Goal: Task Accomplishment & Management: Manage account settings

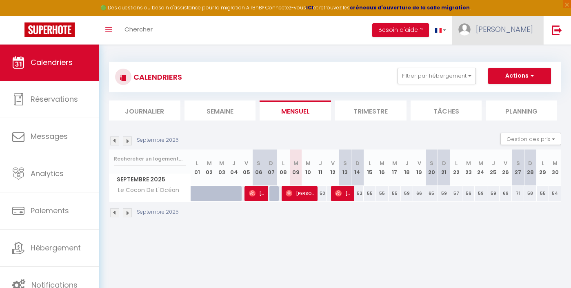
click at [532, 31] on span "Lucie" at bounding box center [504, 29] width 57 height 10
click at [516, 56] on link "Paramètres" at bounding box center [511, 57] width 60 height 14
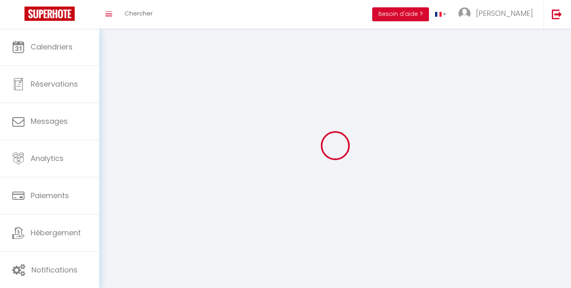
select select
type input "Lucie"
type input "BILLAUX"
type input "0674139458"
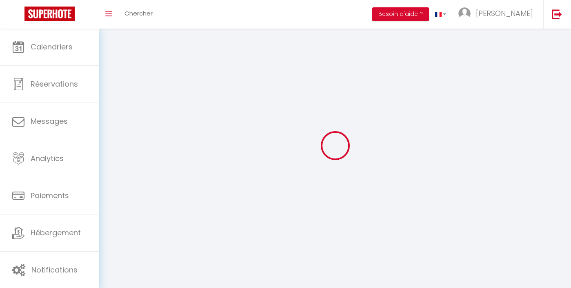
type input "313 esplanade de la mer"
type input "85270"
type input "SAINT HILAIRE DE RIEZ"
type input "6ZxqlOESFH5N28rKiW20Ob5yJ"
type input "UA8EDSGT6RdHgtiAJrVzwfrqU"
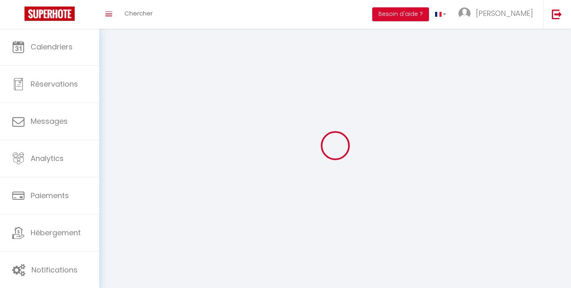
type input "https://app.superhote.com/#/get-available-rentals/UA8EDSGT6RdHgtiAJrVzwfrqU"
select select "28"
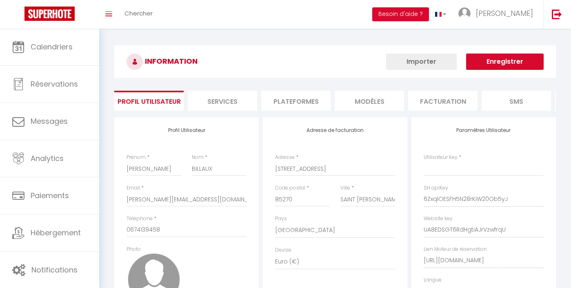
type input "6ZxqlOESFH5N28rKiW20Ob5yJ"
type input "UA8EDSGT6RdHgtiAJrVzwfrqU"
type input "https://app.superhote.com/#/get-available-rentals/UA8EDSGT6RdHgtiAJrVzwfrqU"
select select "fr"
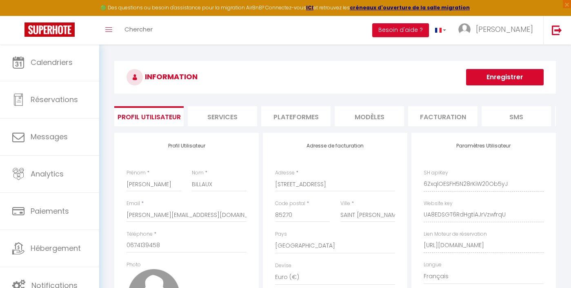
click at [300, 114] on li "Plateformes" at bounding box center [295, 116] width 69 height 20
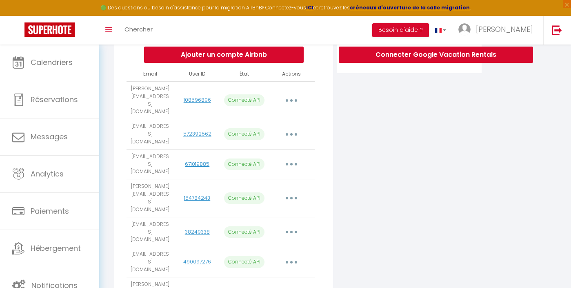
scroll to position [139, 0]
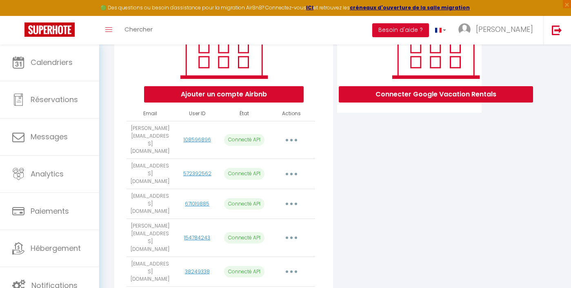
click at [293, 108] on th "Actions" at bounding box center [291, 114] width 47 height 14
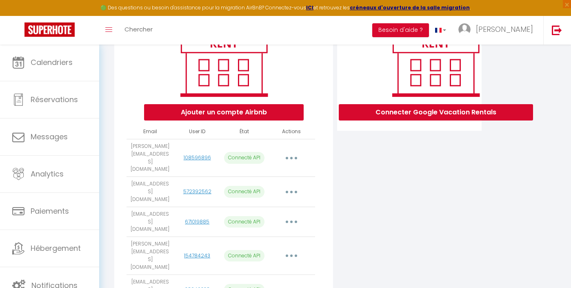
click at [268, 118] on button "Ajouter un compte Airbnb" at bounding box center [224, 112] width 160 height 16
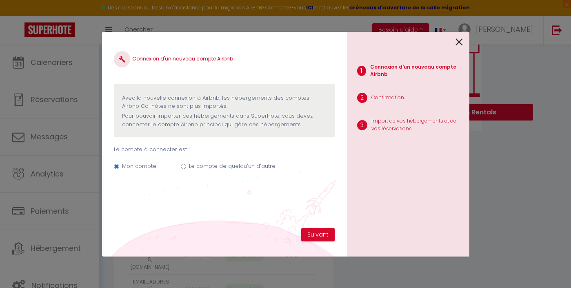
click at [246, 169] on label "Le compte de quelqu'un d'autre" at bounding box center [232, 166] width 87 height 8
click at [186, 169] on input "Le compte de quelqu'un d'autre" at bounding box center [183, 166] width 5 height 5
radio input "true"
radio input "false"
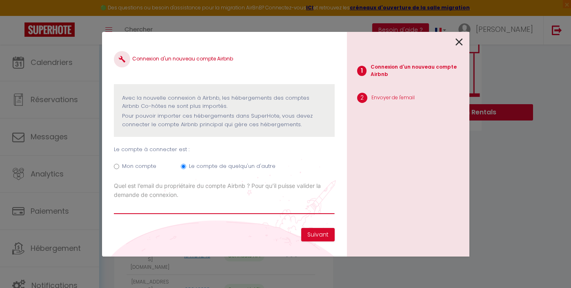
click at [238, 201] on input "Email connexion Airbnb" at bounding box center [224, 206] width 220 height 15
type input "l.leclerc@hotmail.fr"
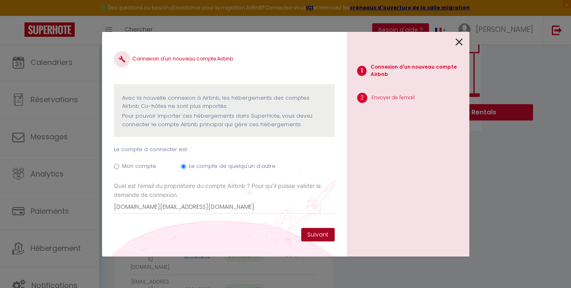
click at [315, 238] on button "Suivant" at bounding box center [317, 235] width 33 height 14
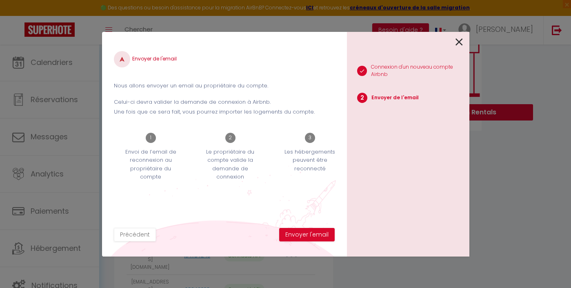
click at [315, 238] on button "Envoyer l'email" at bounding box center [307, 235] width 56 height 14
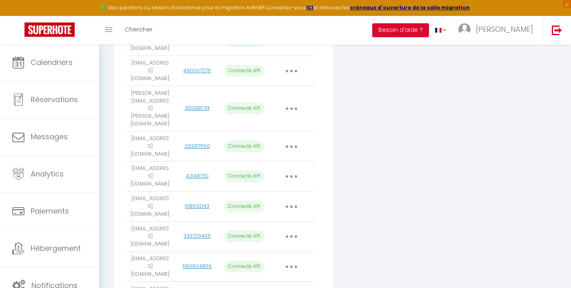
scroll to position [370, 0]
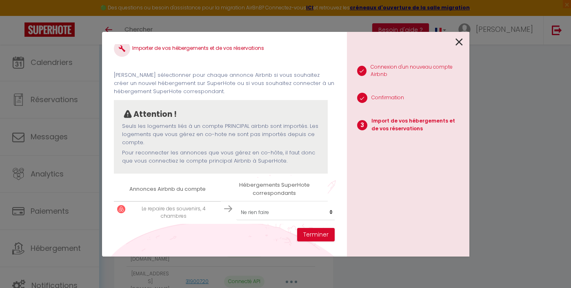
scroll to position [10, 0]
select select "create_new"
click at [324, 236] on button "Terminer" at bounding box center [316, 235] width 38 height 14
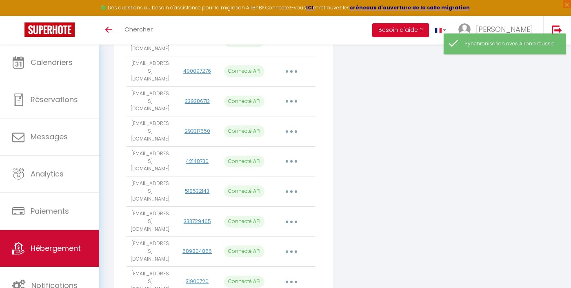
click at [36, 244] on span "Hébergement" at bounding box center [56, 248] width 50 height 10
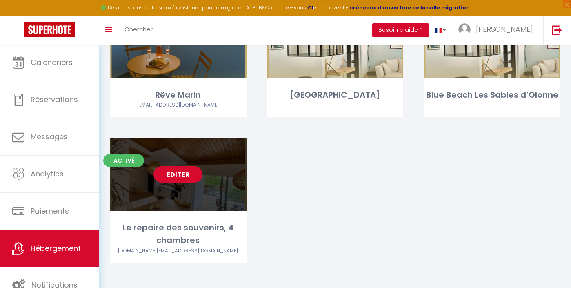
scroll to position [1055, 0]
click at [184, 171] on link "Editer" at bounding box center [178, 175] width 49 height 16
select select "3"
select select "2"
select select "1"
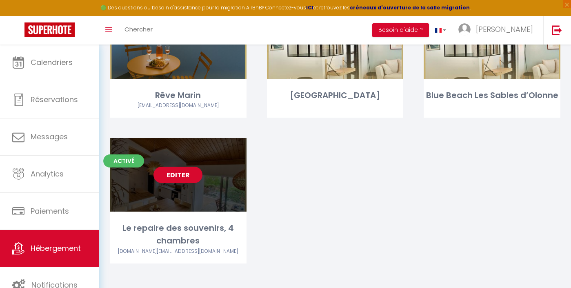
select select "1"
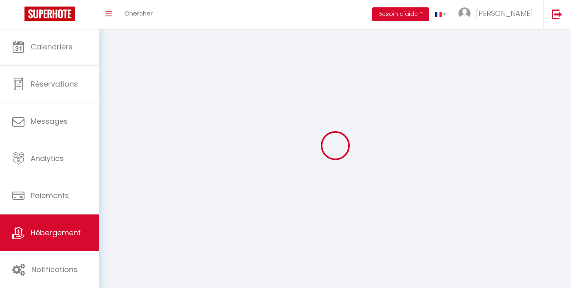
select select
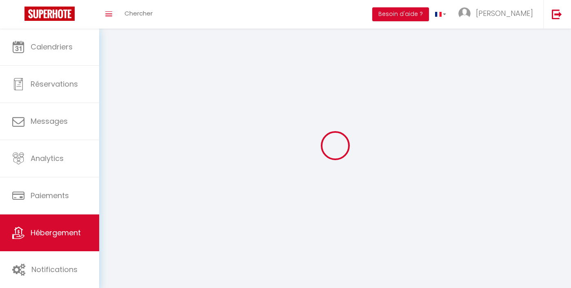
select select
checkbox input "false"
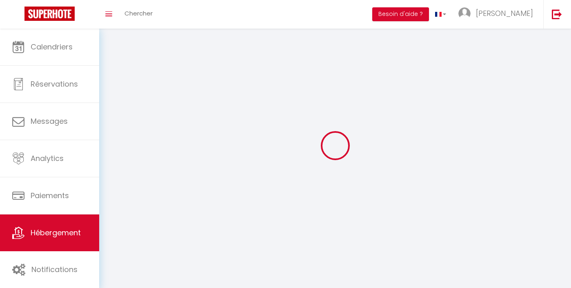
select select
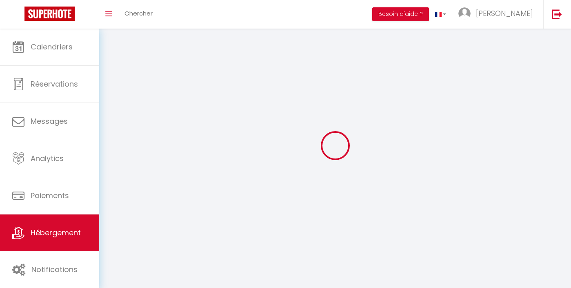
select select
checkbox input "false"
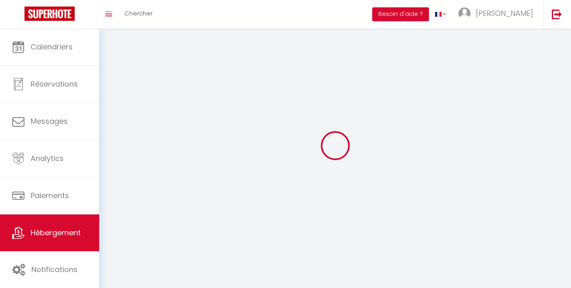
checkbox input "false"
select select
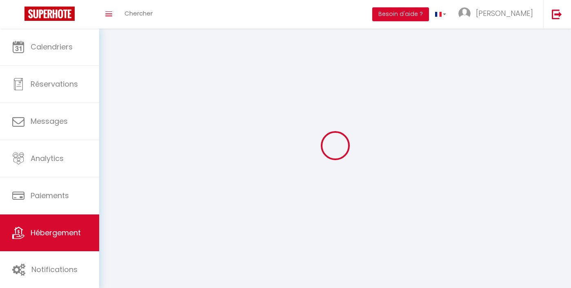
select select
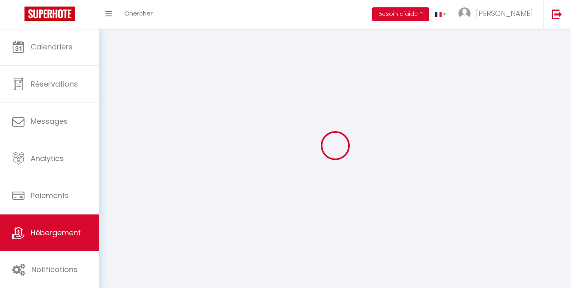
checkbox input "false"
select select
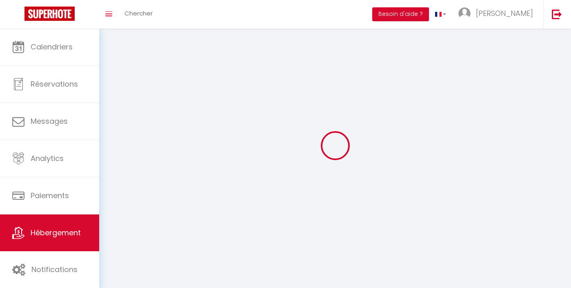
select select
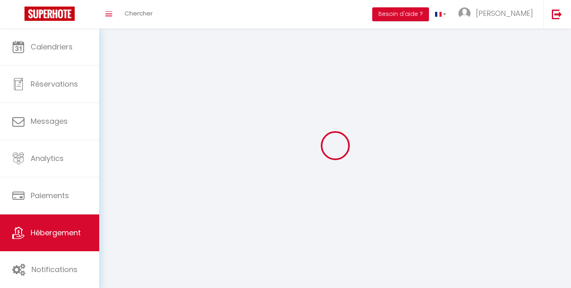
select select
checkbox input "false"
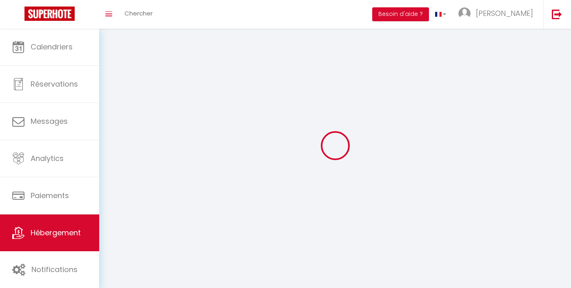
select select
select select "28"
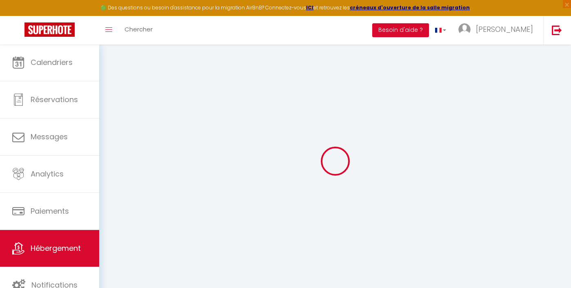
select select
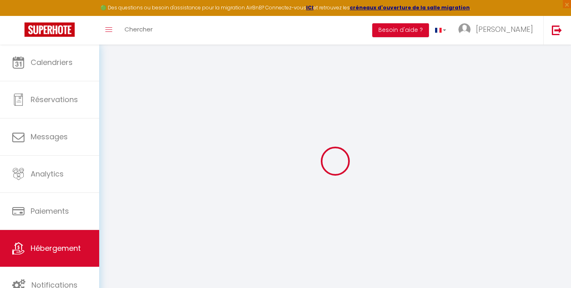
select select
checkbox input "false"
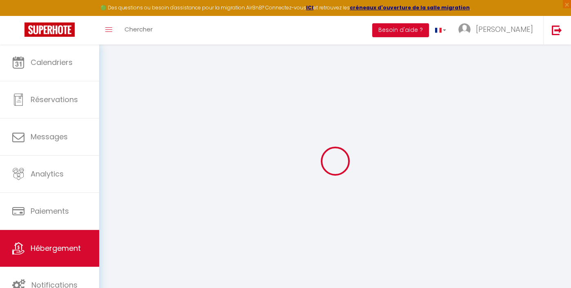
select select
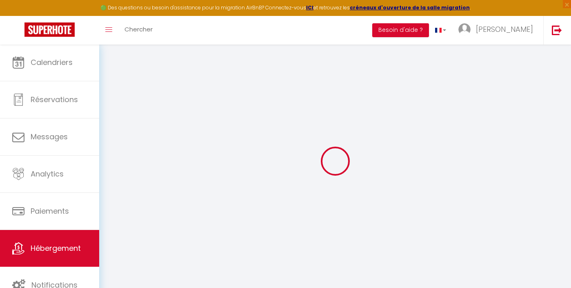
select select
checkbox input "false"
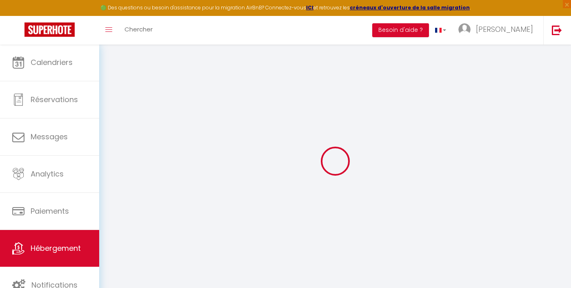
checkbox input "false"
select select
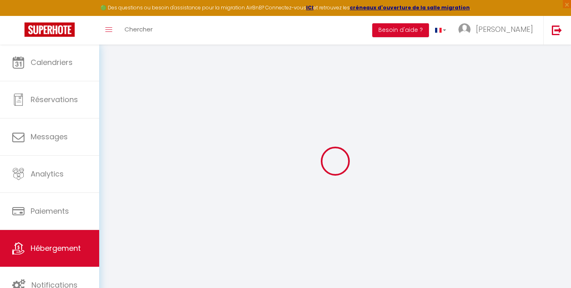
select select
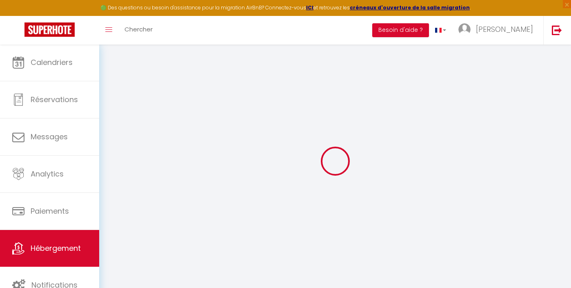
checkbox input "false"
select select
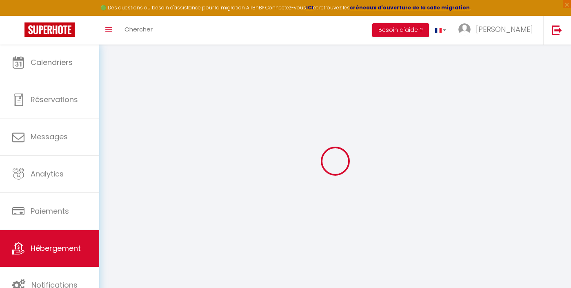
select select
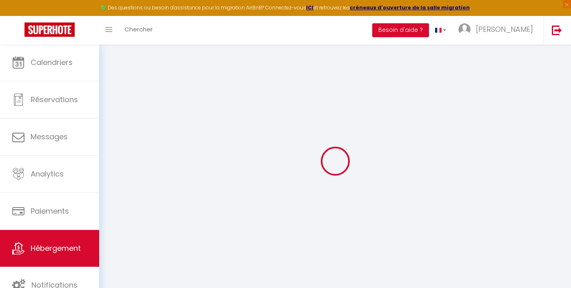
select select
checkbox input "false"
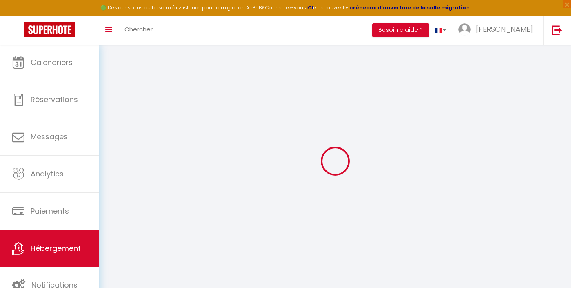
checkbox input "false"
select select
type input "Le repaire des souvenirs, 4 chambres"
select select "houses"
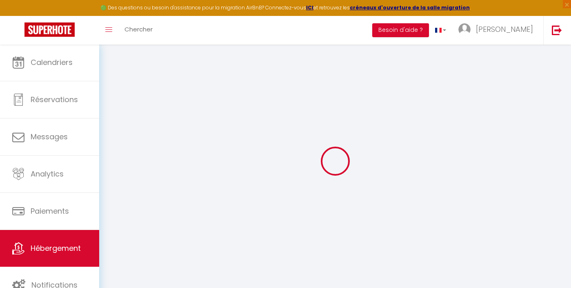
select select "8"
select select "4"
type input "143"
select select
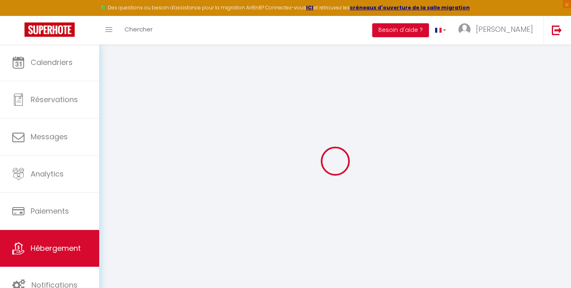
select select
type input "11 Rue des Capelines"
type input "85160"
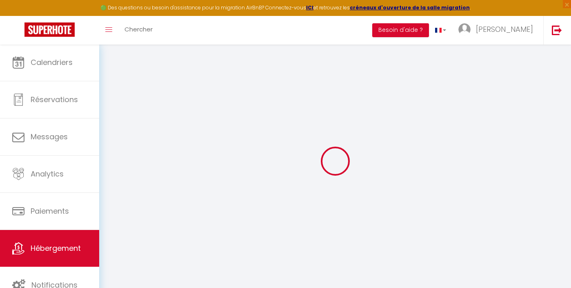
type input "Saint-Jean-de-Monts"
type input "lucie.billaux.lmnp@outlook.fr"
select select
checkbox input "false"
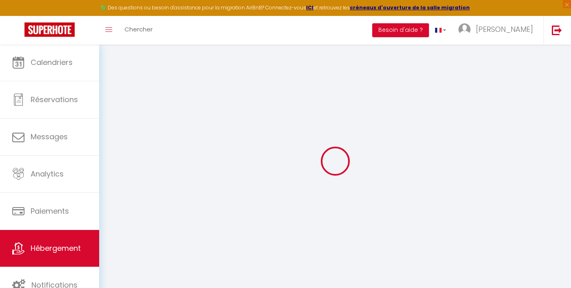
checkbox input "false"
type input "0"
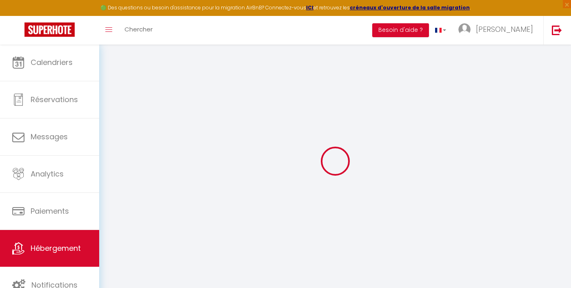
type input "0"
select select
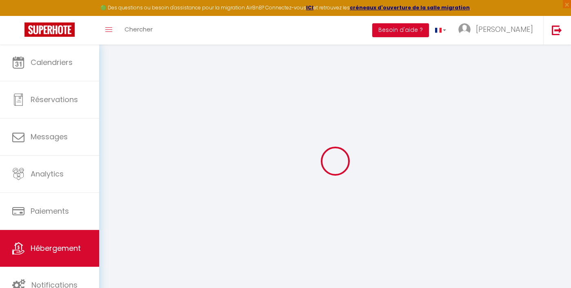
select select
checkbox input "false"
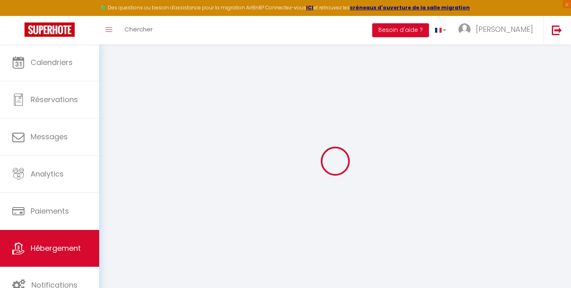
checkbox input "false"
select select
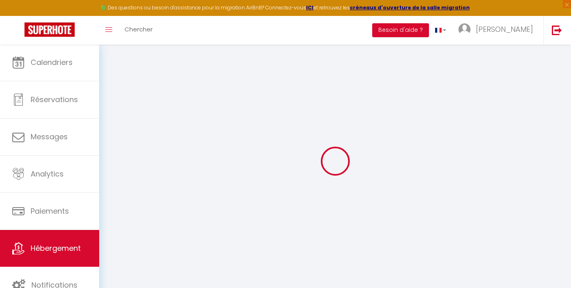
select select
checkbox input "false"
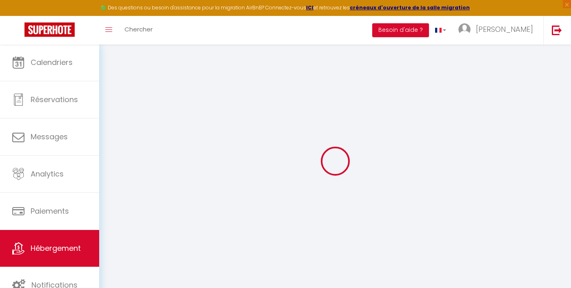
checkbox input "false"
select select
checkbox input "false"
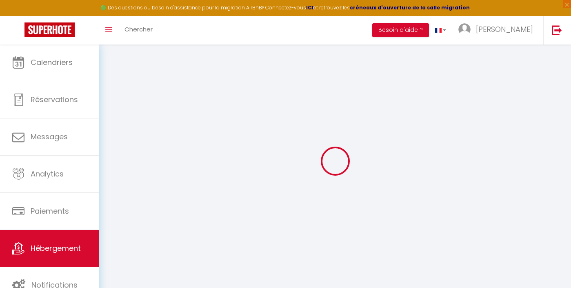
checkbox input "false"
select select "16:00"
select select "23:45"
select select "10:00"
select select "30"
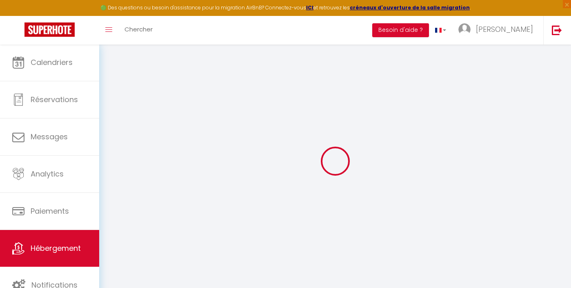
select select "120"
select select
checkbox input "false"
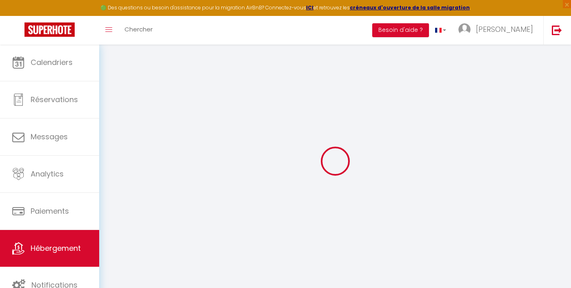
checkbox input "false"
select select
checkbox input "false"
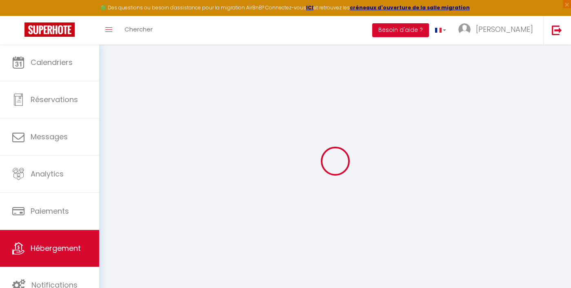
checkbox input "false"
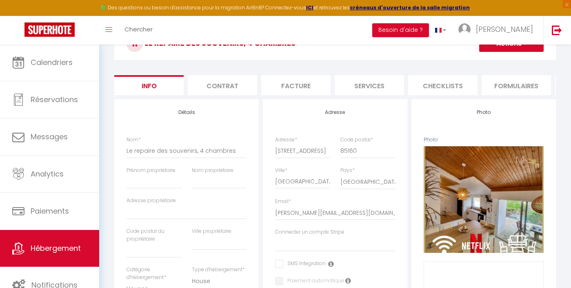
scroll to position [51, 0]
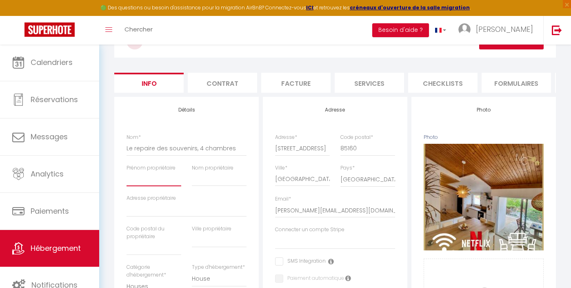
type input "L"
select select
checkbox input "false"
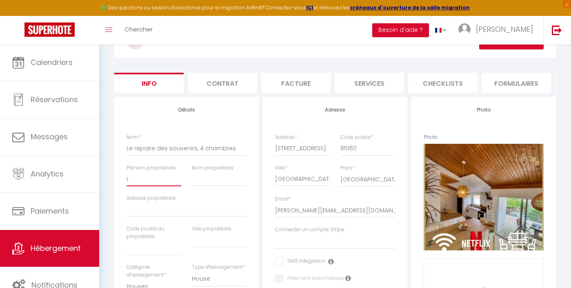
checkbox input "false"
type input "La"
select select
checkbox input "false"
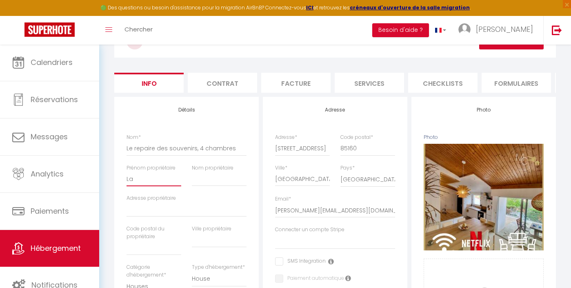
checkbox input "false"
type input "Lae"
select select
checkbox input "false"
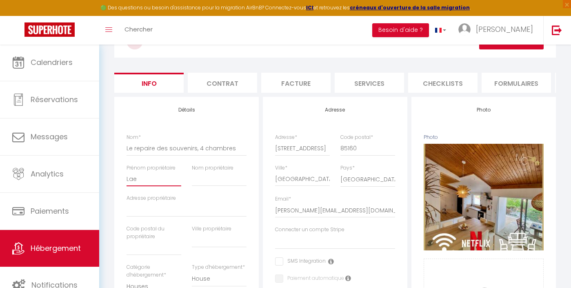
checkbox input "false"
type input "Laet"
select select
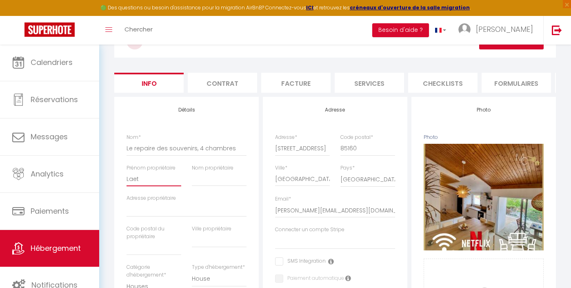
checkbox input "false"
type input "Laeti"
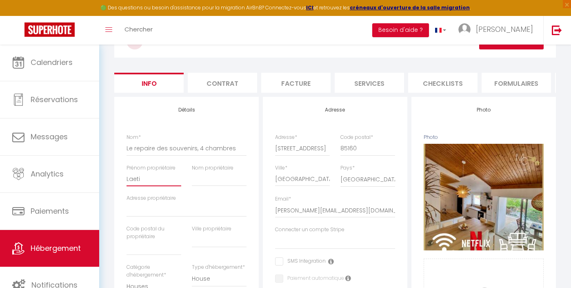
select select
checkbox input "false"
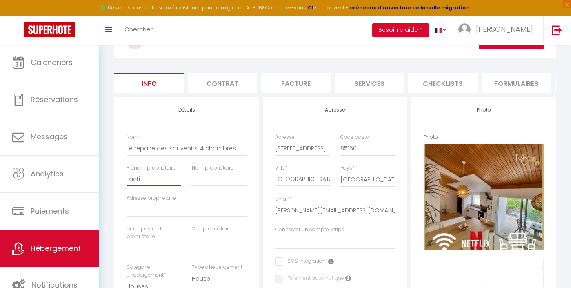
type input "Laetit"
select select
checkbox input "false"
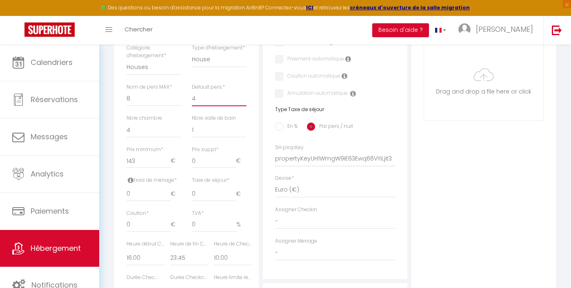
scroll to position [272, 0]
click at [213, 153] on input "0" at bounding box center [214, 158] width 44 height 15
click at [205, 186] on input "0" at bounding box center [214, 192] width 44 height 15
click at [279, 125] on input "En %" at bounding box center [279, 124] width 8 height 8
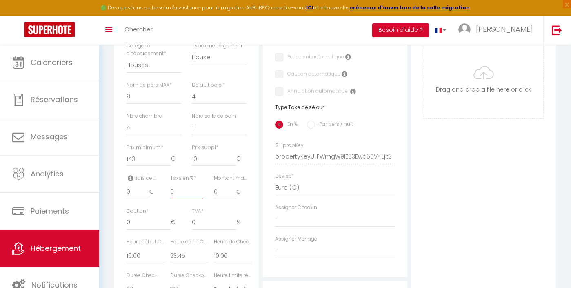
click at [176, 189] on input "0" at bounding box center [186, 192] width 33 height 15
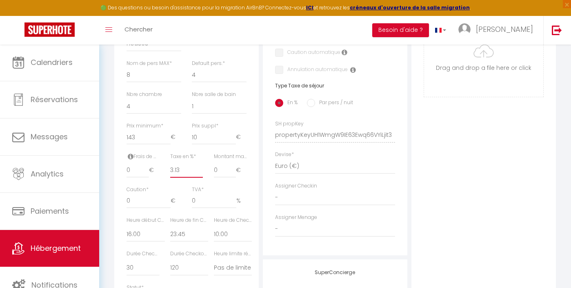
scroll to position [296, 0]
click at [138, 198] on input "0" at bounding box center [149, 199] width 44 height 15
click at [203, 198] on input "0" at bounding box center [214, 199] width 45 height 15
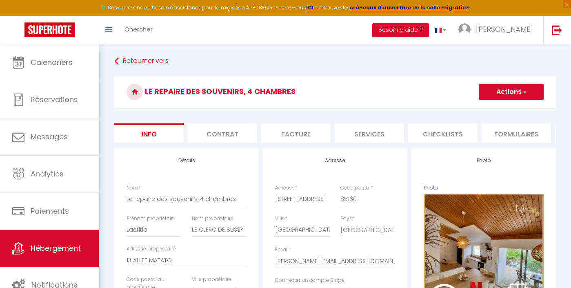
scroll to position [0, 0]
click at [530, 89] on button "Actions" at bounding box center [511, 92] width 65 height 16
click at [493, 110] on input "Enregistrer" at bounding box center [479, 110] width 30 height 8
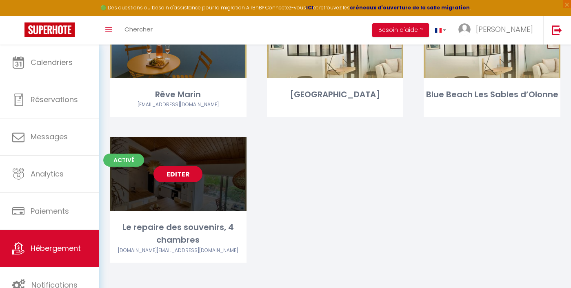
scroll to position [1055, 0]
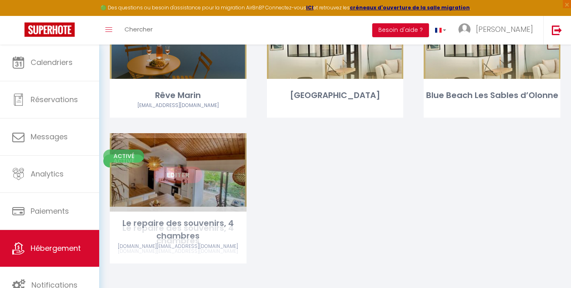
click at [183, 176] on link "Editer" at bounding box center [178, 175] width 49 height 16
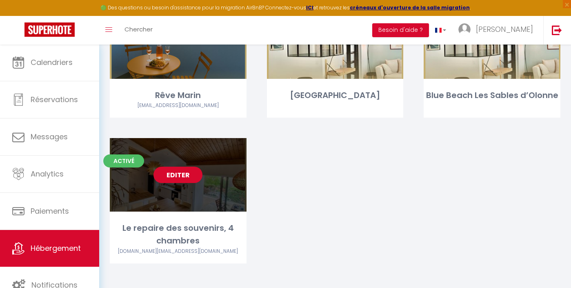
click at [183, 176] on link "Editer" at bounding box center [178, 175] width 49 height 16
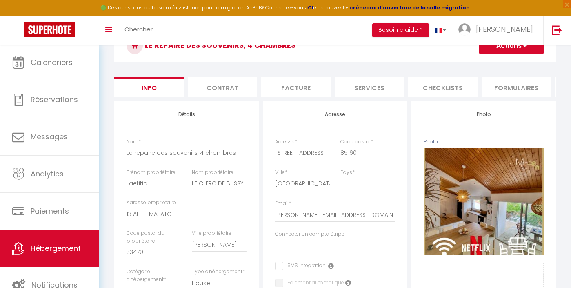
scroll to position [46, 0]
click at [222, 88] on li "Contrat" at bounding box center [222, 88] width 69 height 20
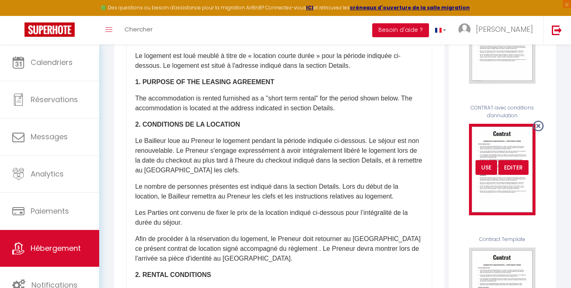
scroll to position [206, 0]
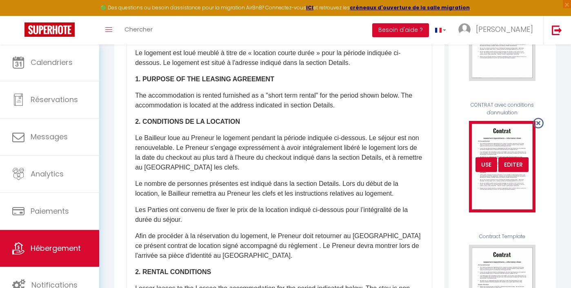
click at [490, 161] on div "USE" at bounding box center [487, 164] width 22 height 15
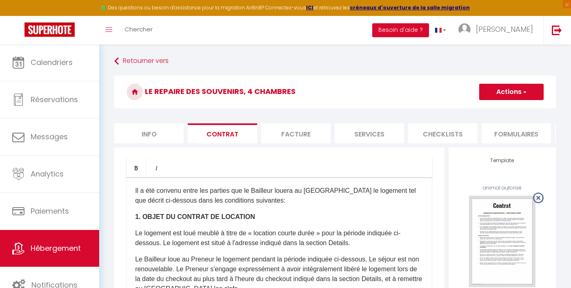
scroll to position [0, 0]
click at [528, 88] on button "Actions" at bounding box center [511, 92] width 65 height 16
click at [473, 111] on link "Enregistrer" at bounding box center [488, 110] width 112 height 11
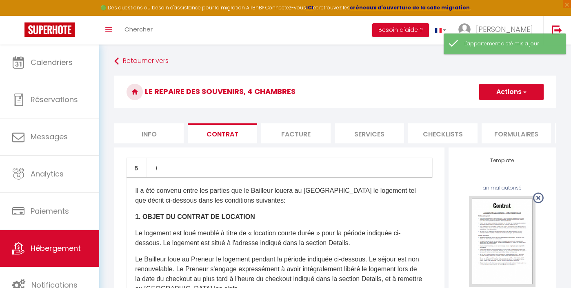
click at [308, 127] on li "Facture" at bounding box center [295, 133] width 69 height 20
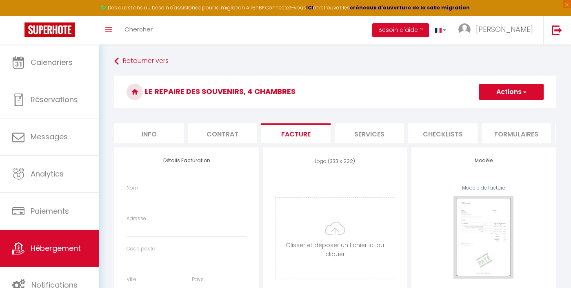
click at [186, 190] on div "Nom" at bounding box center [187, 195] width 120 height 22
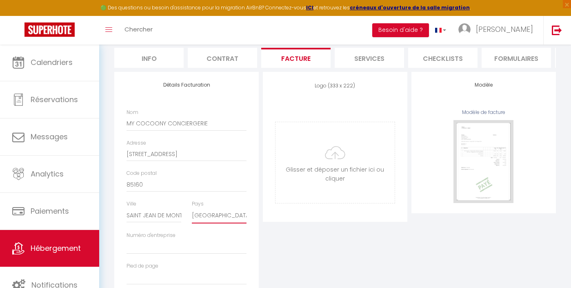
scroll to position [89, 0]
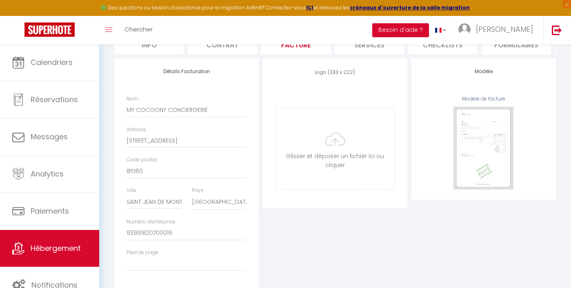
click at [147, 272] on div "Pied de page" at bounding box center [186, 264] width 131 height 31
click at [147, 267] on input "Pied de page" at bounding box center [187, 263] width 120 height 15
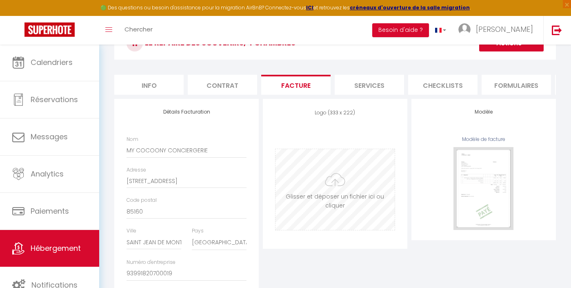
scroll to position [46, 0]
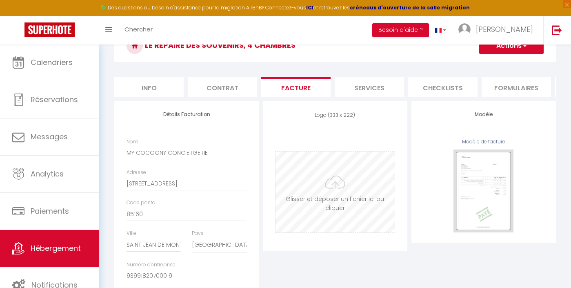
click at [337, 182] on input "file" at bounding box center [335, 191] width 119 height 81
click at [525, 51] on button "Actions" at bounding box center [511, 46] width 65 height 16
click at [501, 65] on link "Enregistrer" at bounding box center [511, 63] width 65 height 11
click at [337, 190] on input "file" at bounding box center [335, 191] width 119 height 81
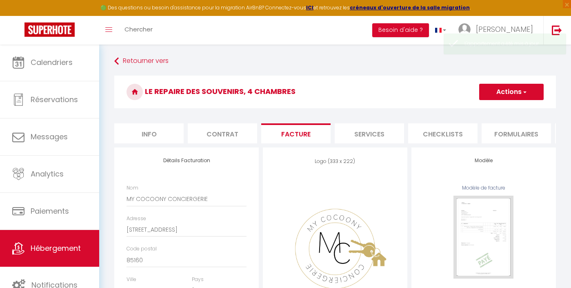
scroll to position [0, 0]
click at [510, 85] on button "Actions" at bounding box center [511, 92] width 65 height 16
click at [506, 108] on link "Enregistrer" at bounding box center [511, 110] width 65 height 11
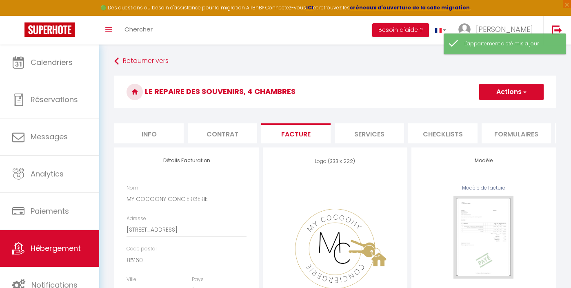
click at [366, 137] on li "Services" at bounding box center [369, 133] width 69 height 20
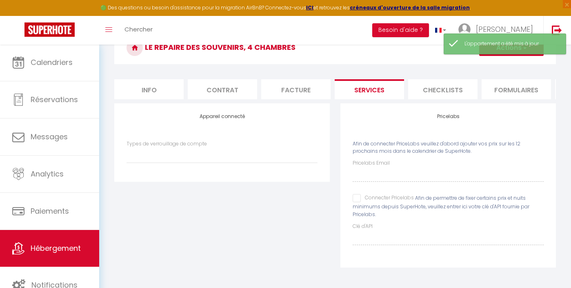
scroll to position [44, 0]
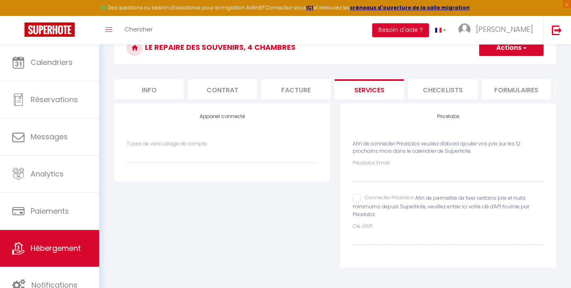
click at [359, 202] on div "Pricelabs Email Connecter Pricelabs Afin de permettre de fixer certains prix et…" at bounding box center [448, 201] width 191 height 85
click at [359, 196] on input "Connecter Pricelabs" at bounding box center [383, 198] width 61 height 8
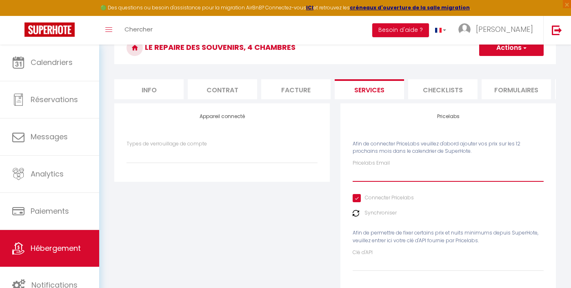
click at [372, 170] on input "Pricelabs Email" at bounding box center [448, 174] width 191 height 15
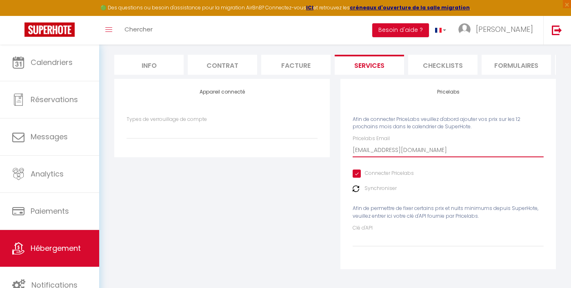
scroll to position [68, 0]
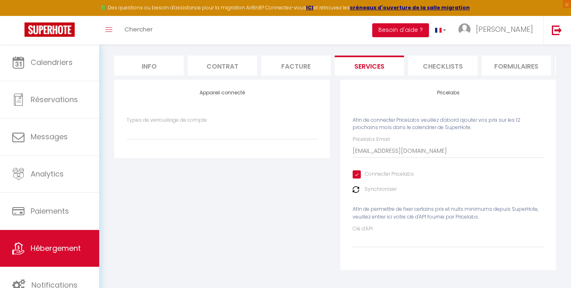
click at [372, 200] on div "Pricelabs Email mycocoony.conciergerie@outlook.fr Connecter Pricelabs Synchroni…" at bounding box center [448, 191] width 191 height 111
click at [369, 234] on input "Clé d'API" at bounding box center [448, 240] width 191 height 15
paste input "tFhFvInqYR4Xz5JpzQz2iY0hlkq7i9to0wshPaJR"
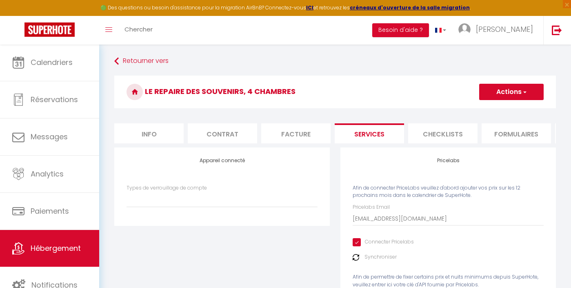
scroll to position [0, 0]
click at [533, 95] on button "Actions" at bounding box center [511, 92] width 65 height 16
click at [501, 111] on link "Enregistrer" at bounding box center [511, 110] width 65 height 11
click at [444, 133] on li "website" at bounding box center [447, 133] width 69 height 20
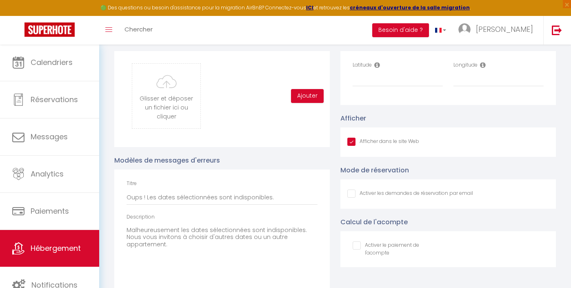
scroll to position [874, 0]
click at [383, 82] on input "Latitude" at bounding box center [398, 78] width 90 height 15
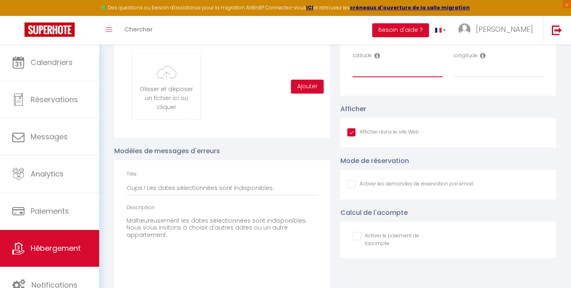
scroll to position [862, 0]
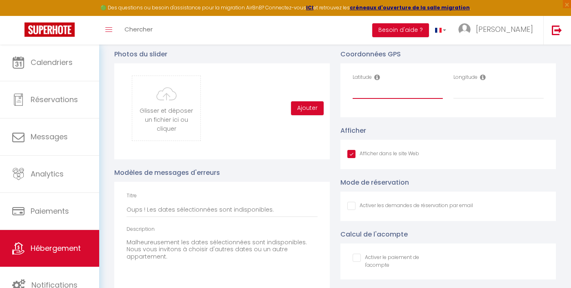
paste input "46.791897"
click at [481, 86] on input "Longitude" at bounding box center [499, 91] width 90 height 15
paste input "-2.074849"
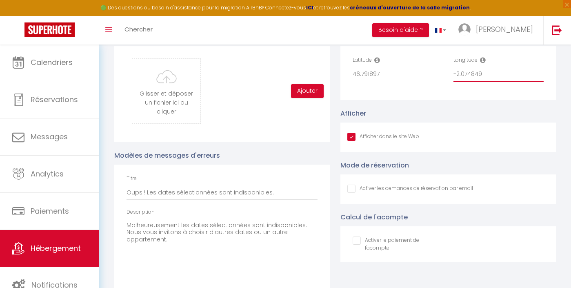
scroll to position [881, 0]
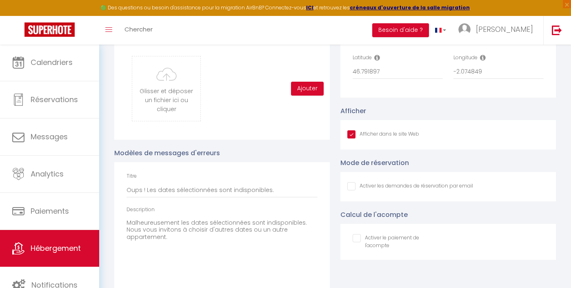
click at [354, 187] on input "Afficher dans le site Web" at bounding box center [410, 186] width 126 height 8
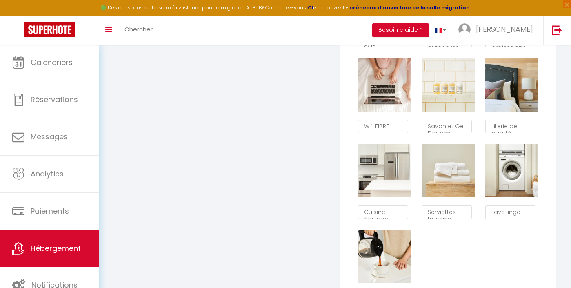
scroll to position [421, 0]
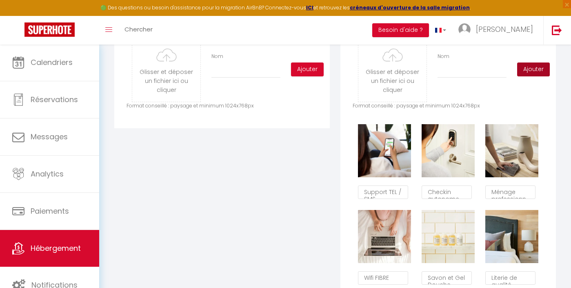
click at [536, 67] on button "Ajouter" at bounding box center [533, 69] width 33 height 14
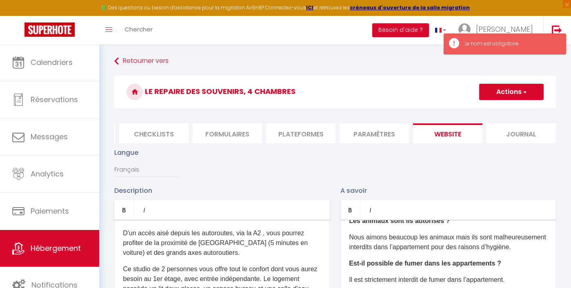
scroll to position [0, 0]
click at [507, 94] on button "Actions" at bounding box center [511, 92] width 65 height 16
click at [489, 114] on link "Enregistrer" at bounding box center [511, 110] width 65 height 11
click at [503, 96] on button "Actions" at bounding box center [511, 92] width 65 height 16
click at [502, 107] on input "Enregistrer" at bounding box center [502, 110] width 30 height 8
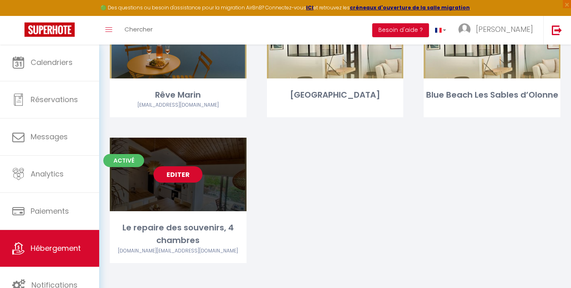
scroll to position [1055, 0]
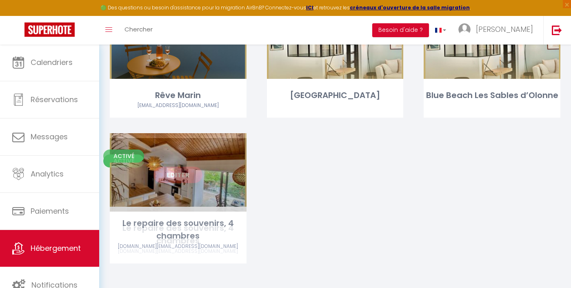
click at [177, 173] on link "Editer" at bounding box center [178, 175] width 49 height 16
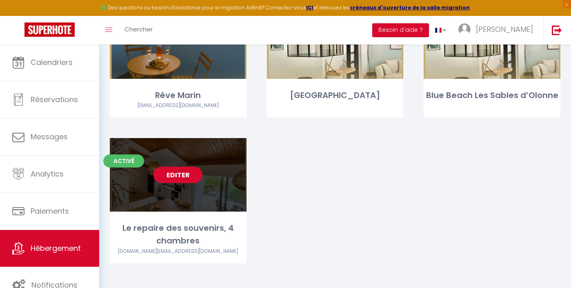
click at [176, 170] on link "Editer" at bounding box center [178, 175] width 49 height 16
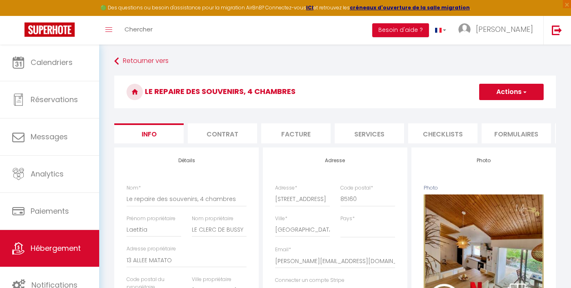
click at [388, 134] on li "Services" at bounding box center [369, 133] width 69 height 20
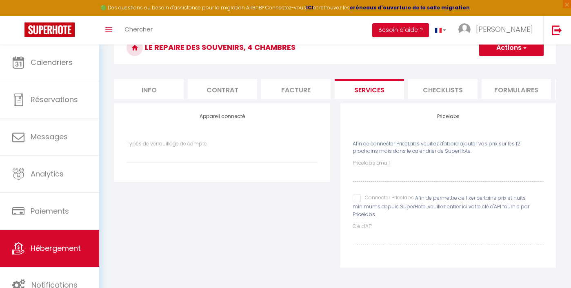
scroll to position [44, 0]
click at [367, 230] on input "Clé d'API" at bounding box center [448, 237] width 191 height 15
click at [364, 235] on input "Clé d'API" at bounding box center [448, 237] width 191 height 15
click at [356, 198] on input "Connecter Pricelabs" at bounding box center [383, 198] width 61 height 8
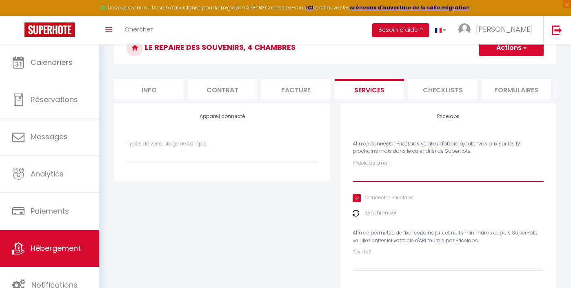
click at [367, 178] on input "Pricelabs Email" at bounding box center [448, 174] width 191 height 15
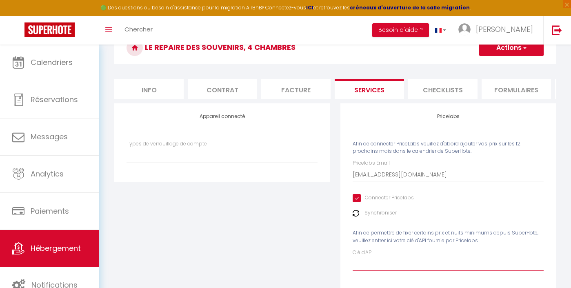
click at [365, 256] on input "Clé d'API" at bounding box center [448, 263] width 191 height 15
paste input "tFhFvInqYR4Xz5JpzQz2iY0hlkq7i9to0wshPaJR"
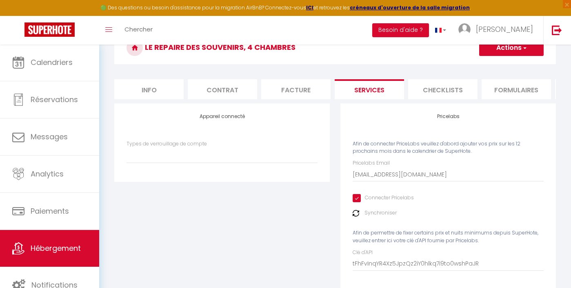
click at [521, 53] on button "Actions" at bounding box center [511, 48] width 65 height 16
click at [510, 66] on link "Enregistrer" at bounding box center [511, 65] width 65 height 11
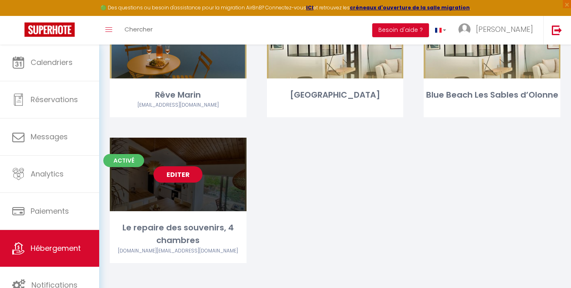
scroll to position [1055, 0]
click at [186, 167] on link "Editer" at bounding box center [178, 175] width 49 height 16
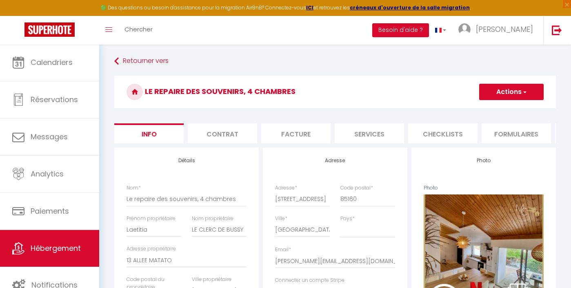
click at [374, 133] on li "Services" at bounding box center [369, 133] width 69 height 20
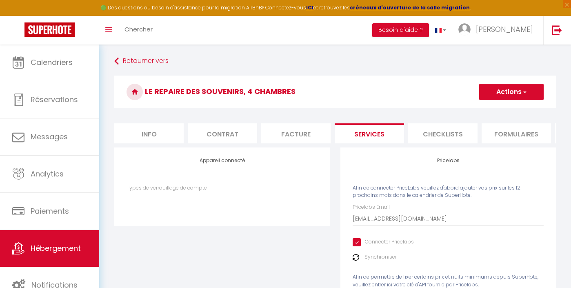
click at [437, 134] on li "Checklists" at bounding box center [442, 133] width 69 height 20
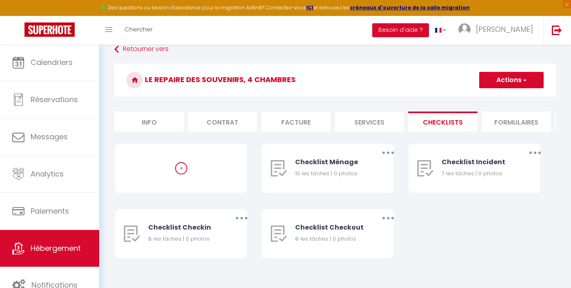
scroll to position [19, 0]
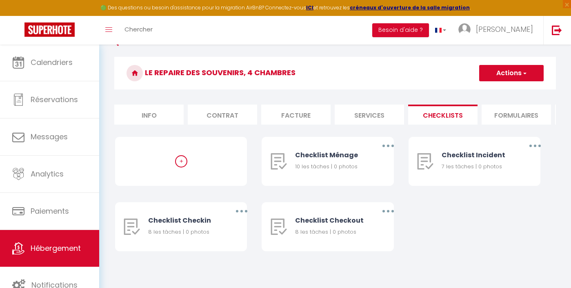
click at [516, 116] on li "Formulaires" at bounding box center [516, 115] width 69 height 20
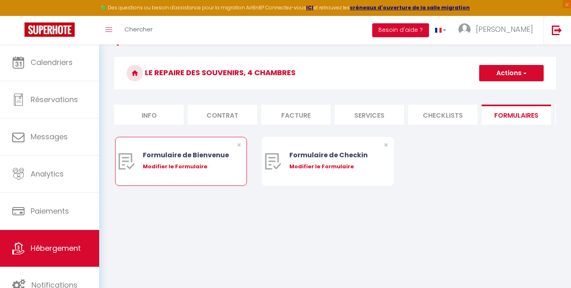
click at [187, 167] on div "Modifier le Formulaire" at bounding box center [187, 167] width 88 height 8
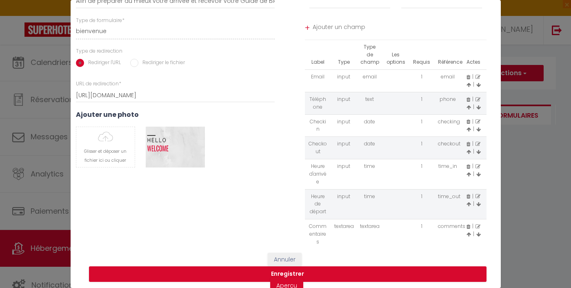
scroll to position [83, 0]
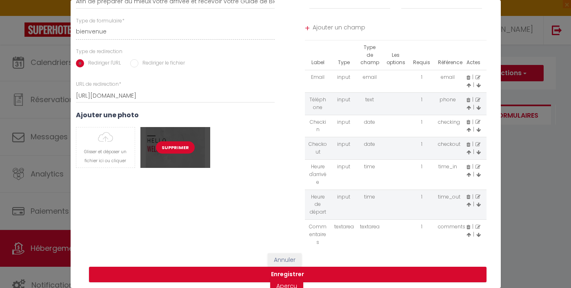
click at [174, 147] on button "Supprimer" at bounding box center [175, 147] width 39 height 12
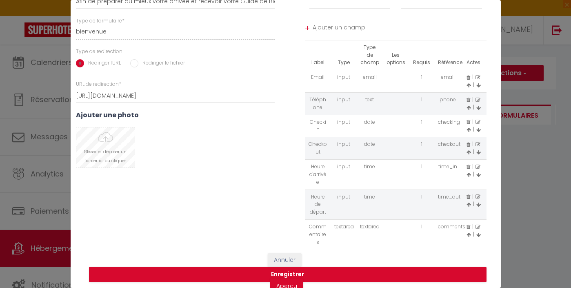
click at [102, 143] on input "file" at bounding box center [105, 147] width 58 height 40
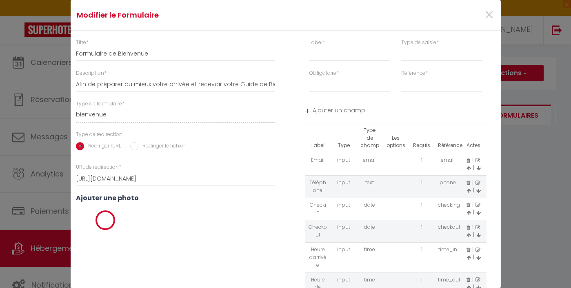
scroll to position [0, 0]
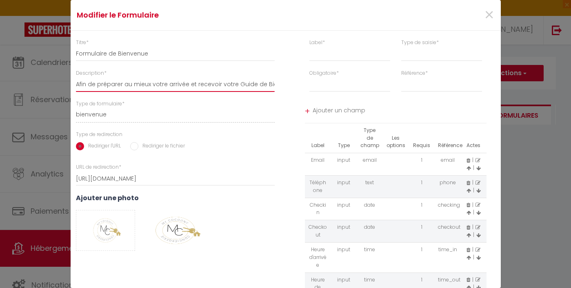
click at [207, 86] on input "Afin de préparer au mieux votre arrivée et recevoir votre Guide de Bienvenue, j…" at bounding box center [175, 84] width 199 height 15
drag, startPoint x: 188, startPoint y: 82, endPoint x: 136, endPoint y: 82, distance: 51.9
click at [136, 82] on input "Afin de préparer au mieux votre arrivée et recevoir votre Guide de Bienvenue, j…" at bounding box center [175, 84] width 199 height 15
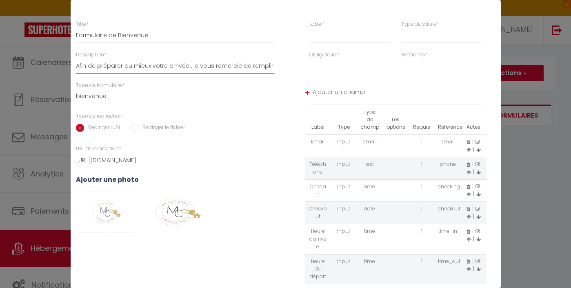
scroll to position [23, 0]
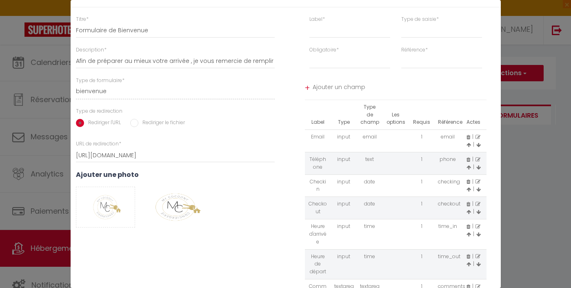
click at [469, 179] on icon at bounding box center [469, 181] width 4 height 5
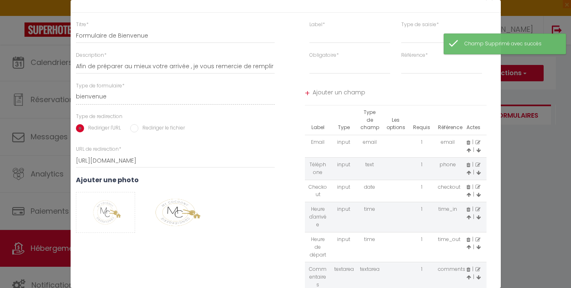
click at [469, 185] on icon at bounding box center [469, 187] width 4 height 5
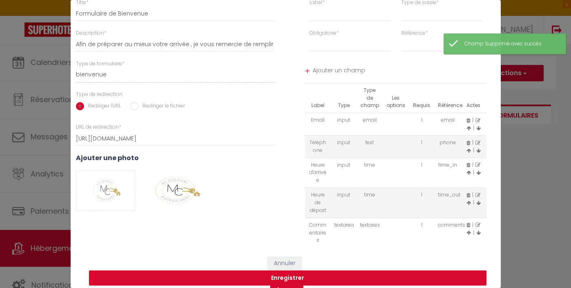
scroll to position [40, 0]
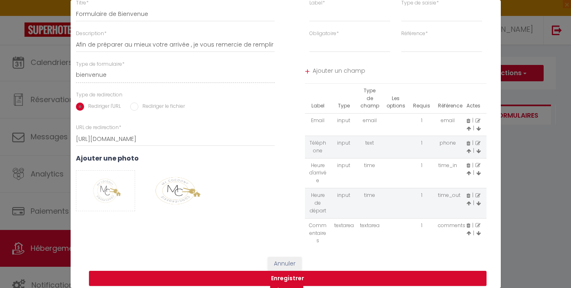
click at [478, 223] on icon at bounding box center [478, 225] width 5 height 5
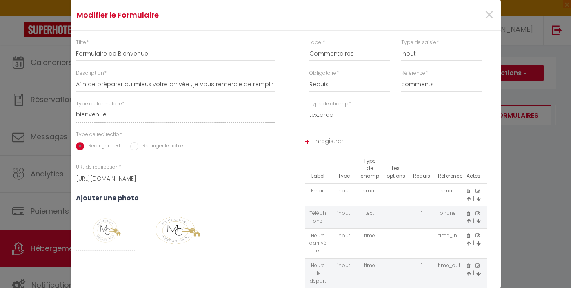
scroll to position [0, 0]
click at [342, 51] on input "Commentaires" at bounding box center [350, 54] width 81 height 15
click at [342, 52] on input "Commentaires" at bounding box center [350, 54] width 81 height 15
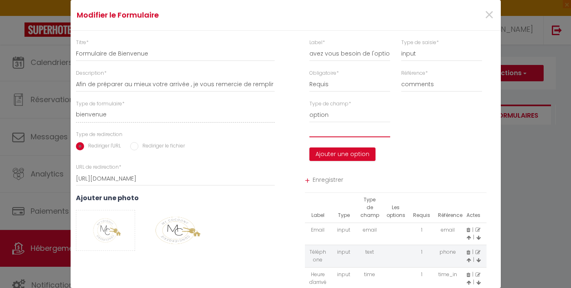
click at [331, 131] on input "text" at bounding box center [350, 129] width 81 height 15
click at [329, 131] on input "oui" at bounding box center [350, 129] width 81 height 15
click at [327, 154] on button "Ajouter une option" at bounding box center [343, 154] width 66 height 14
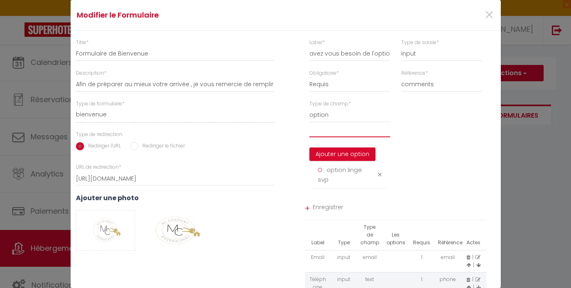
click at [332, 136] on input "text" at bounding box center [350, 129] width 81 height 15
click at [340, 156] on button "Ajouter une option" at bounding box center [343, 154] width 66 height 14
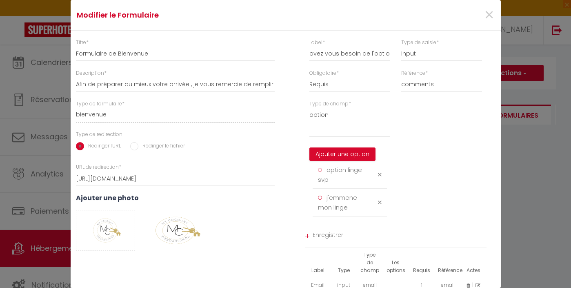
click at [325, 234] on span "Enregistrer" at bounding box center [400, 236] width 174 height 15
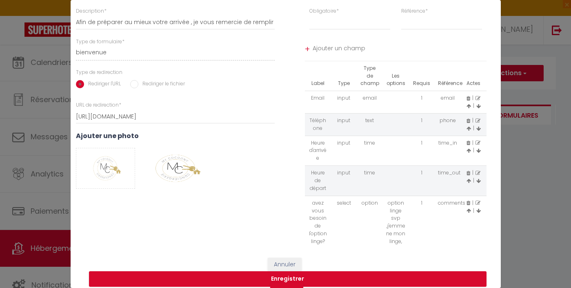
scroll to position [62, 0]
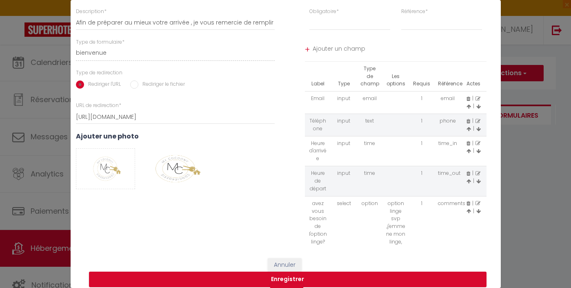
click at [336, 47] on span "Ajouter un champ" at bounding box center [400, 49] width 174 height 15
click at [479, 119] on icon at bounding box center [478, 121] width 5 height 5
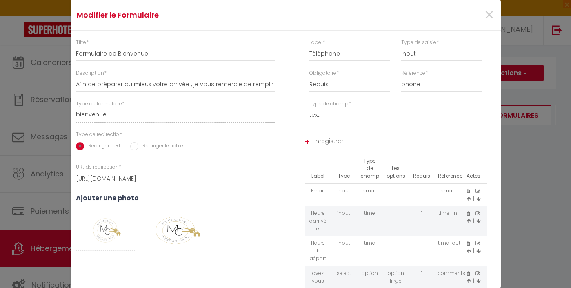
scroll to position [0, 0]
click at [329, 53] on input "Téléphone" at bounding box center [350, 54] width 81 height 15
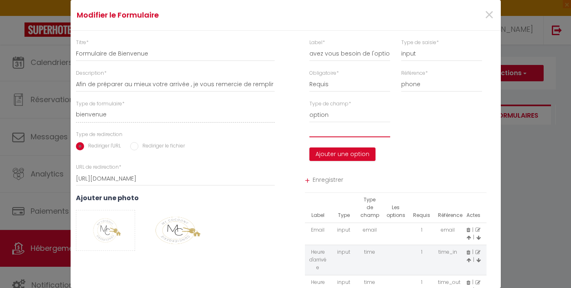
click at [347, 131] on input "text" at bounding box center [350, 129] width 81 height 15
click at [350, 152] on button "Ajouter une option" at bounding box center [343, 154] width 66 height 14
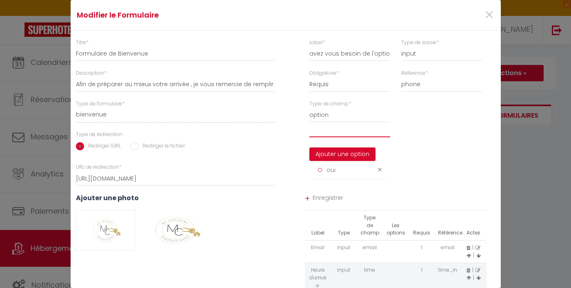
click at [331, 129] on input "text" at bounding box center [350, 129] width 81 height 15
click at [338, 150] on button "Ajouter une option" at bounding box center [343, 154] width 66 height 14
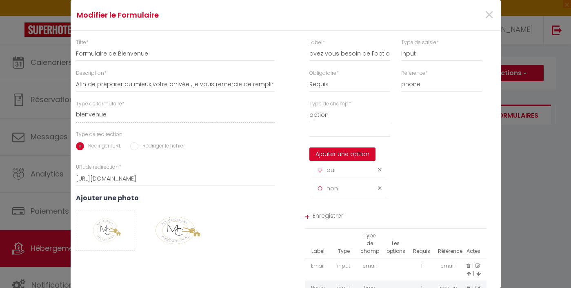
click at [381, 168] on icon at bounding box center [380, 170] width 4 height 6
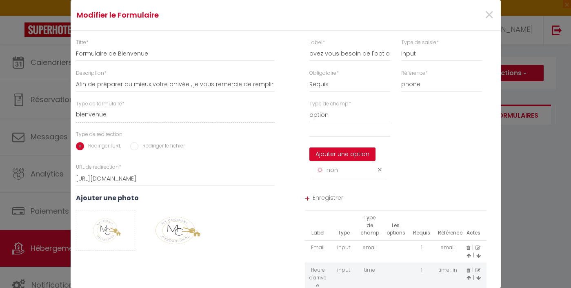
click at [381, 168] on icon at bounding box center [380, 170] width 4 height 6
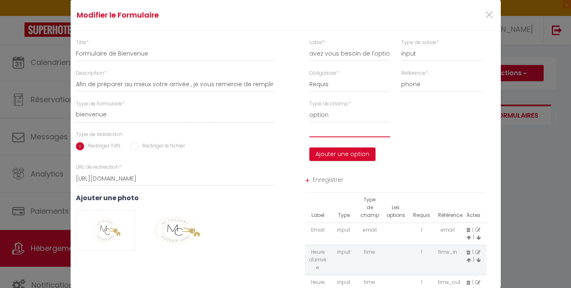
click at [333, 131] on input "text" at bounding box center [350, 129] width 81 height 15
click at [339, 151] on button "Ajouter une option" at bounding box center [343, 154] width 66 height 14
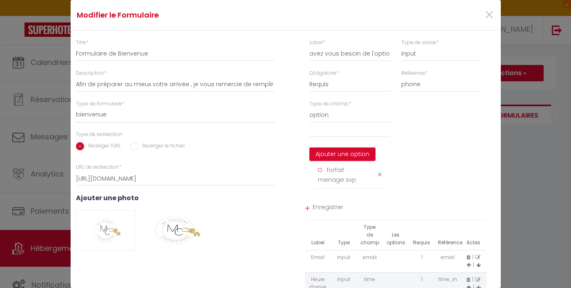
click at [336, 136] on div "Ajouter une option forfait menage svp" at bounding box center [350, 155] width 81 height 67
click at [336, 131] on input "text" at bounding box center [350, 129] width 81 height 15
click at [329, 154] on button "Ajouter une option" at bounding box center [343, 154] width 66 height 14
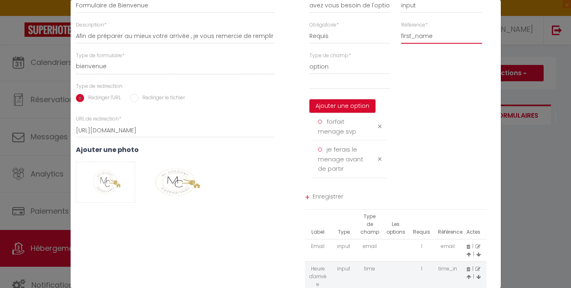
scroll to position [47, 0]
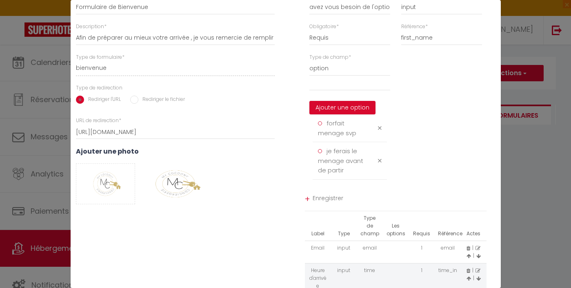
click at [330, 194] on span "Enregistrer" at bounding box center [400, 199] width 174 height 15
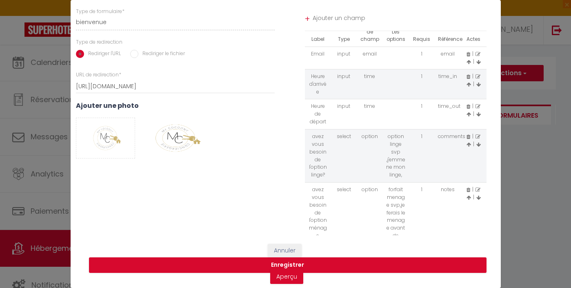
scroll to position [92, 0]
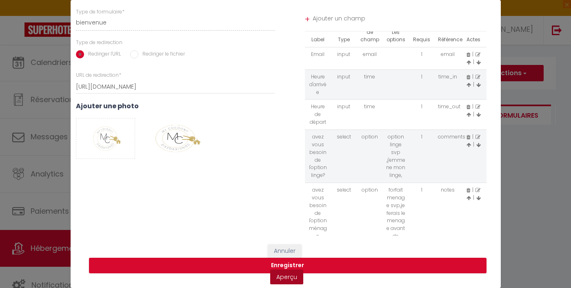
click at [291, 275] on link "Aperçu" at bounding box center [286, 276] width 33 height 15
click at [292, 264] on button "Enregistrer" at bounding box center [288, 266] width 398 height 16
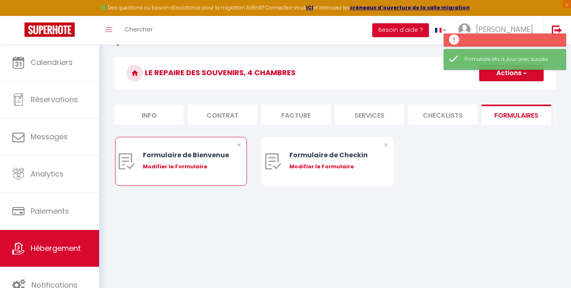
click at [197, 158] on div "Formulaire de Bienvenue" at bounding box center [187, 155] width 88 height 10
click at [189, 166] on div "Modifier le Formulaire" at bounding box center [187, 167] width 88 height 8
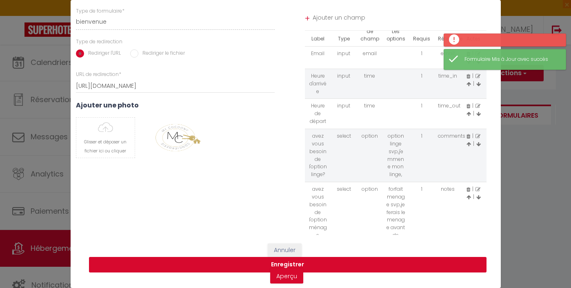
scroll to position [92, 0]
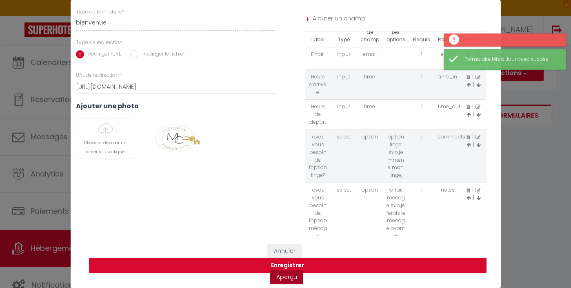
click at [293, 276] on link "Aperçu" at bounding box center [286, 276] width 33 height 15
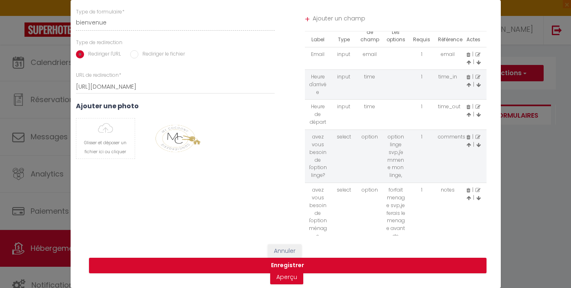
click at [480, 188] on icon at bounding box center [478, 190] width 5 height 5
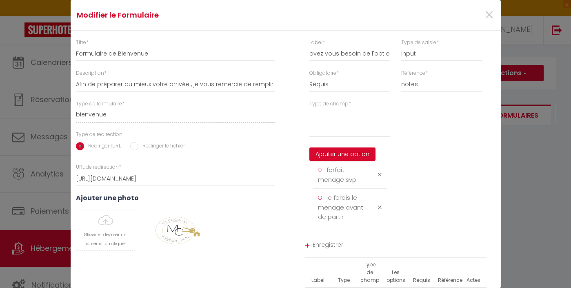
scroll to position [0, 0]
click at [386, 49] on input "avez vous besoin de l'option ménage" at bounding box center [350, 54] width 81 height 15
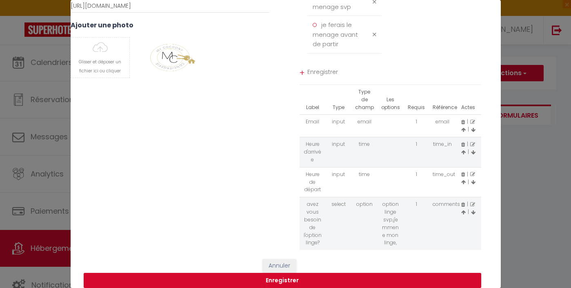
click at [318, 69] on span "Enregistrer" at bounding box center [394, 73] width 174 height 15
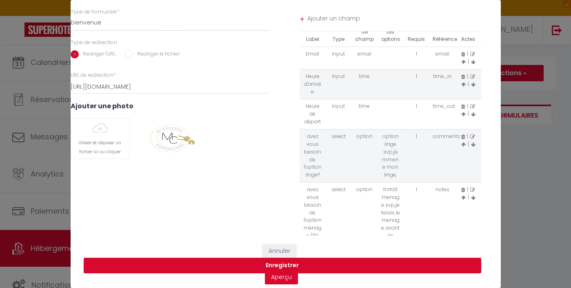
scroll to position [14, 0]
click at [472, 135] on icon at bounding box center [472, 137] width 5 height 5
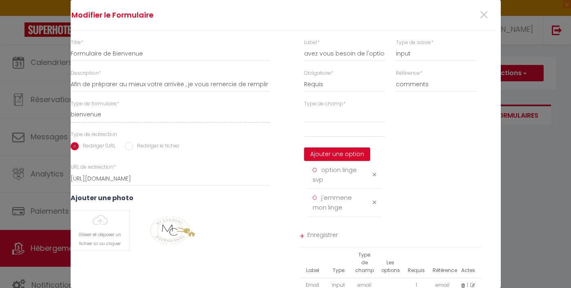
scroll to position [0, 5]
click at [364, 53] on input "avez vous besoin de l'option linge?" at bounding box center [344, 54] width 81 height 15
click at [327, 229] on span "Enregistrer" at bounding box center [394, 236] width 174 height 15
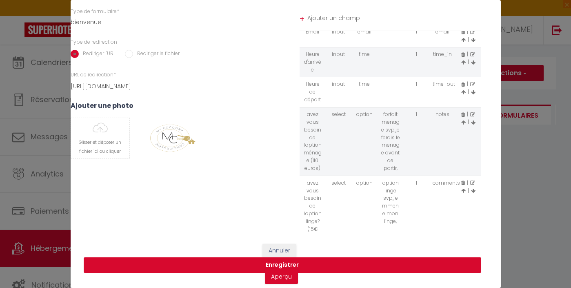
scroll to position [92, 5]
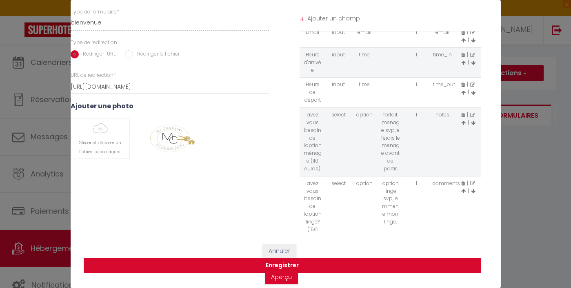
click at [283, 264] on button "Enregistrer" at bounding box center [283, 266] width 398 height 16
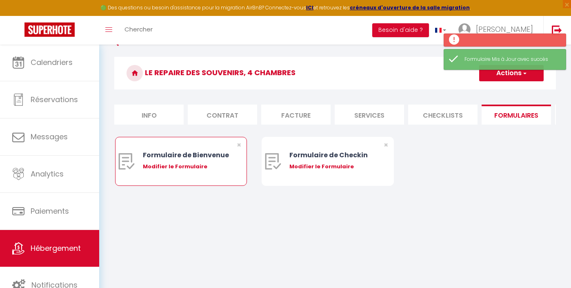
click at [203, 168] on div "Modifier le Formulaire" at bounding box center [187, 167] width 88 height 8
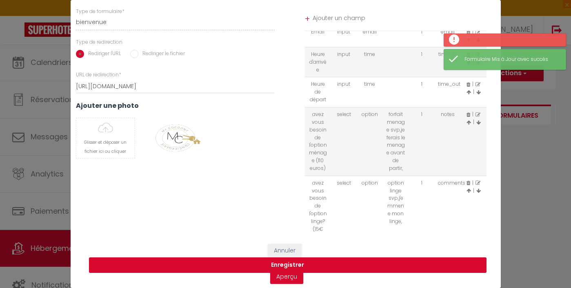
scroll to position [92, 0]
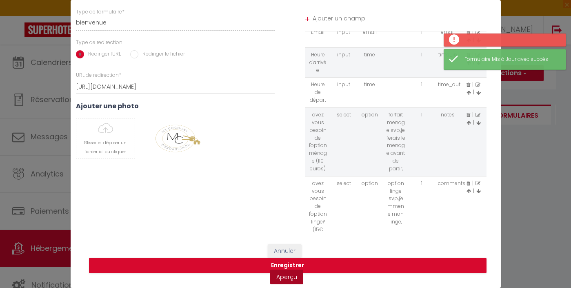
click at [290, 278] on link "Aperçu" at bounding box center [286, 276] width 33 height 15
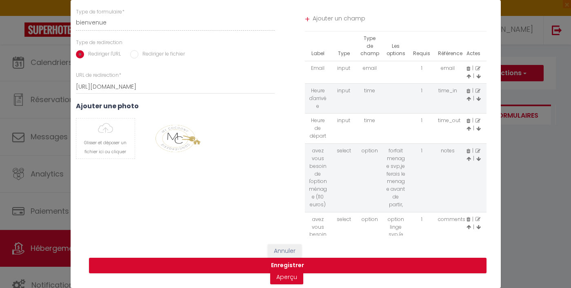
scroll to position [0, 0]
click at [323, 263] on button "Enregistrer" at bounding box center [288, 266] width 398 height 16
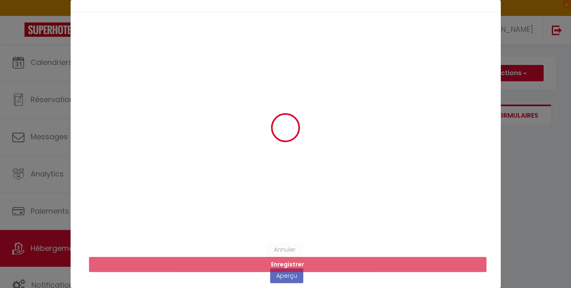
scroll to position [18, 0]
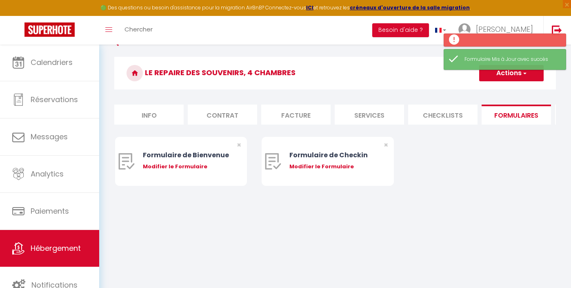
click at [521, 74] on button "Actions" at bounding box center [511, 73] width 65 height 16
click at [438, 217] on div "Retourner vers Le repaire des souvenirs, 4 chambres Actions Créer un nouveau fo…" at bounding box center [335, 124] width 472 height 198
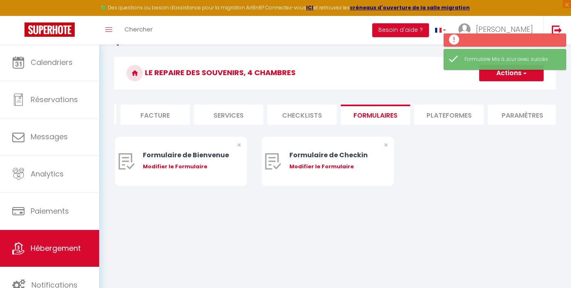
scroll to position [0, 144]
click at [474, 114] on li "Plateformes" at bounding box center [446, 115] width 69 height 20
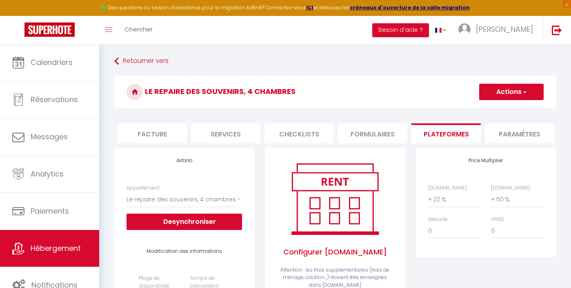
click at [512, 96] on button "Actions" at bounding box center [511, 92] width 65 height 16
click at [504, 111] on link "Enregistrer" at bounding box center [511, 110] width 65 height 11
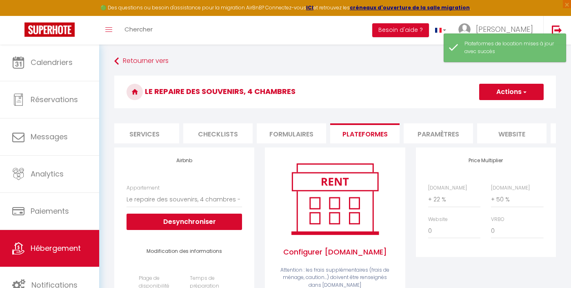
scroll to position [0, 268]
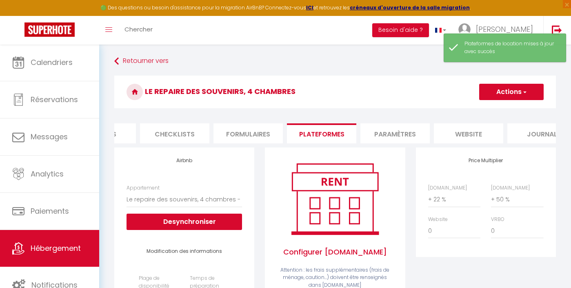
click at [398, 130] on li "Paramètres" at bounding box center [395, 133] width 69 height 20
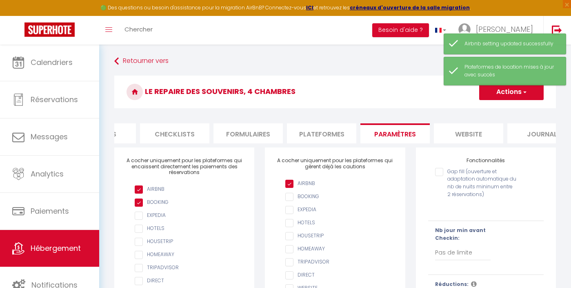
click at [468, 133] on li "website" at bounding box center [468, 133] width 69 height 20
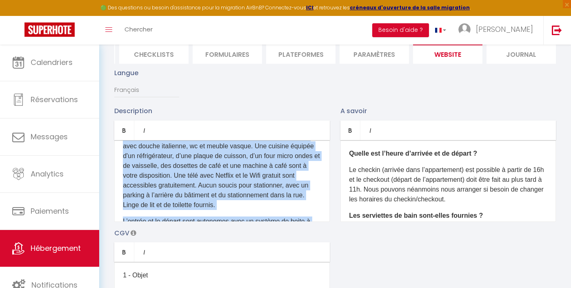
scroll to position [123, 0]
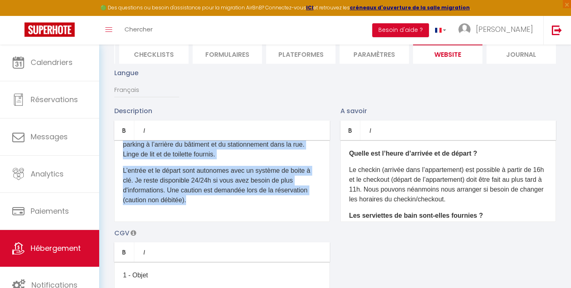
drag, startPoint x: 122, startPoint y: 153, endPoint x: 293, endPoint y: 249, distance: 196.6
click at [293, 249] on div "Description Bold Italic Rich text editor D'un accès aisé depuis les autoroutes,…" at bounding box center [335, 224] width 452 height 237
copy div "D'un accès aisé depuis les autoroutes, via la A2 , vous pourrez profiter de la …"
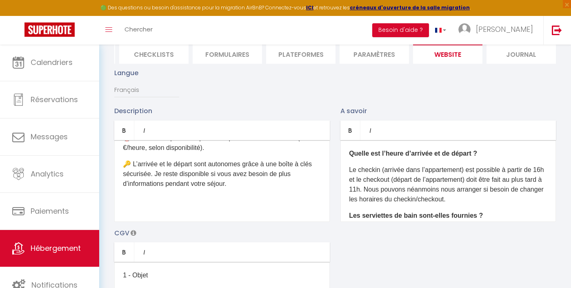
scroll to position [192, 0]
click at [216, 185] on span "🔑 L’arrivée et le départ sont autonomes grâce à une boîte à clés sécurisée. Je …" at bounding box center [217, 173] width 189 height 27
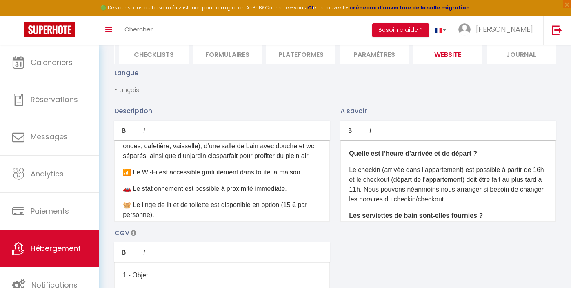
scroll to position [56, 0]
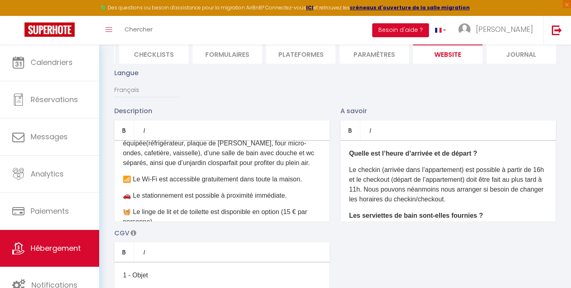
click at [295, 154] on span "(réfrigérateur, plaque de cuisson, four micro-ondes, cafetière, vaisselle), d’u…" at bounding box center [219, 153] width 192 height 27
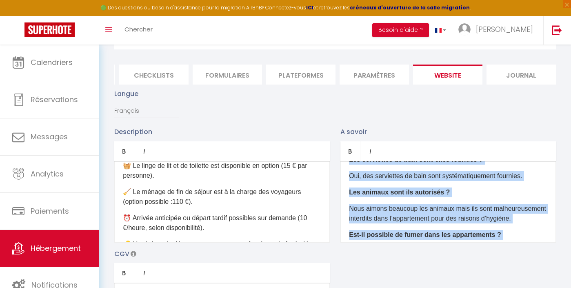
scroll to position [107, 0]
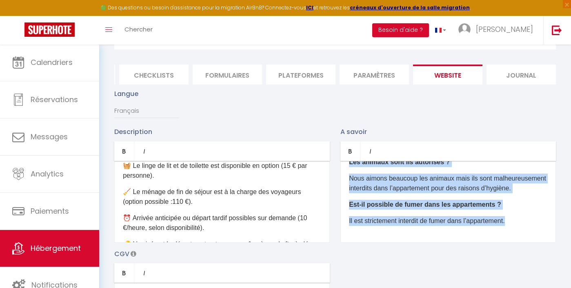
drag, startPoint x: 348, startPoint y: 176, endPoint x: 479, endPoint y: 258, distance: 154.6
click at [479, 258] on div "Description Bold Italic Rich text editor Située à Saint-Jean-de-Monts, à proxim…" at bounding box center [335, 245] width 452 height 237
copy div "Quelle est l’heure d’arrivée et de départ ? Le checkin (arrivée dans l’appartem…"
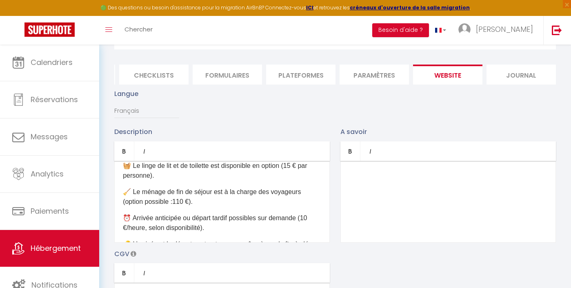
scroll to position [0, 0]
click at [362, 178] on p "​" at bounding box center [448, 174] width 198 height 10
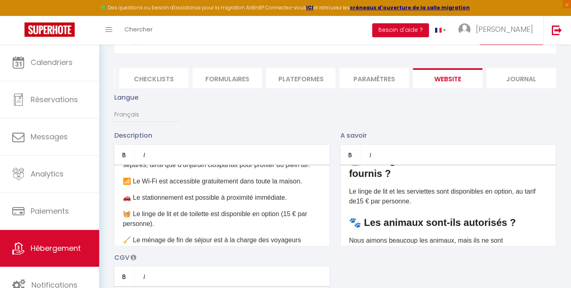
scroll to position [127, 0]
click at [351, 178] on span "🧺 Le linge et les serviettes sont-ils fournis ?" at bounding box center [432, 166] width 166 height 24
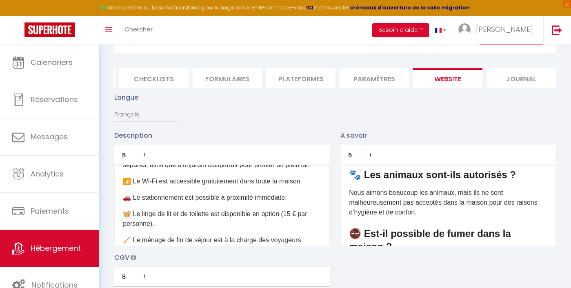
scroll to position [182, 0]
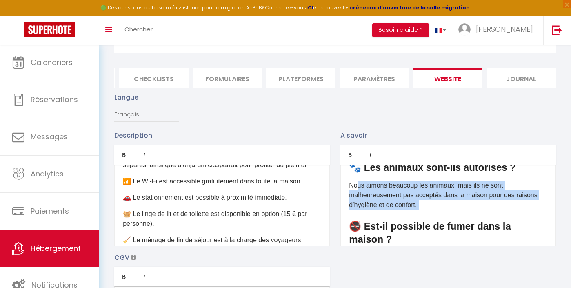
drag, startPoint x: 358, startPoint y: 195, endPoint x: 431, endPoint y: 222, distance: 77.9
click at [431, 222] on div "​ ⏰ Quelle est l’heure d’arrivée et de départ ? L’arrivée est possible à partir…" at bounding box center [449, 206] width 216 height 82
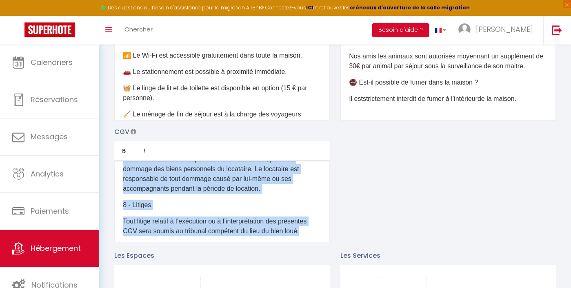
scroll to position [326, 0]
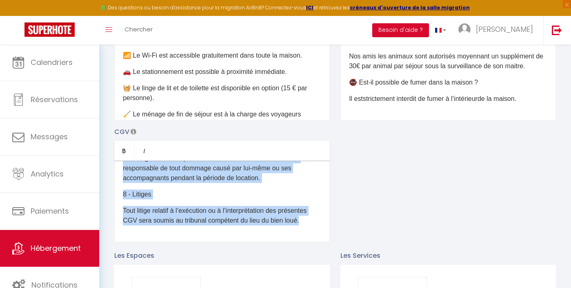
drag, startPoint x: 120, startPoint y: 172, endPoint x: 282, endPoint y: 250, distance: 179.7
copy div "1 - Objet Les présentes Conditions Générales de Vente (CGV) régissent toutes le…"
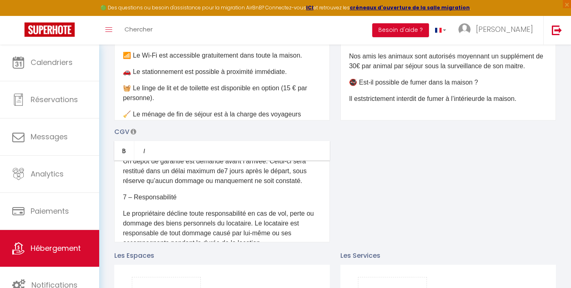
scroll to position [309, 0]
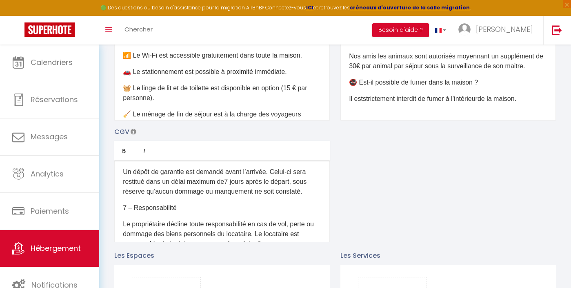
click at [187, 171] on span "Un dépôt de garantie est demandé avant l’arrivée. Celui-ci sera restitué dans u…" at bounding box center [214, 176] width 183 height 17
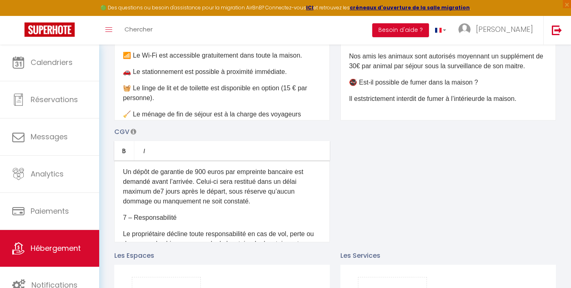
click at [160, 181] on span "Un dépôt de garantie de 900 euros par empreinte bancaire est demandé avant l’ar…" at bounding box center [213, 181] width 180 height 27
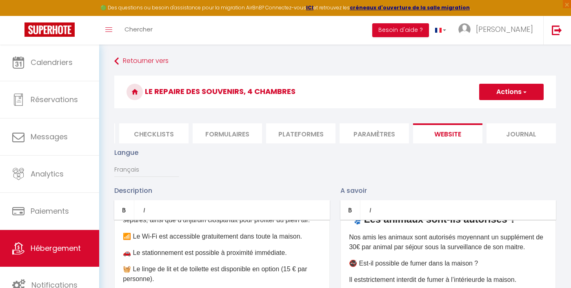
scroll to position [0, 0]
click at [527, 92] on button "Actions" at bounding box center [511, 92] width 65 height 16
click at [508, 108] on input "Enregistrer" at bounding box center [502, 110] width 30 height 8
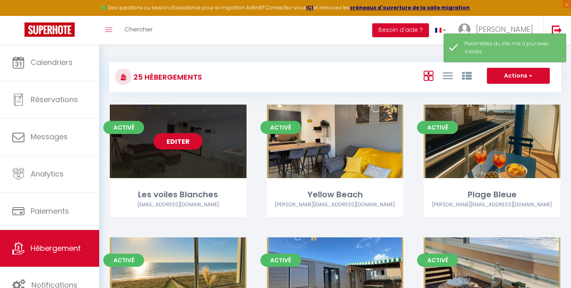
click at [181, 143] on link "Editer" at bounding box center [178, 141] width 49 height 16
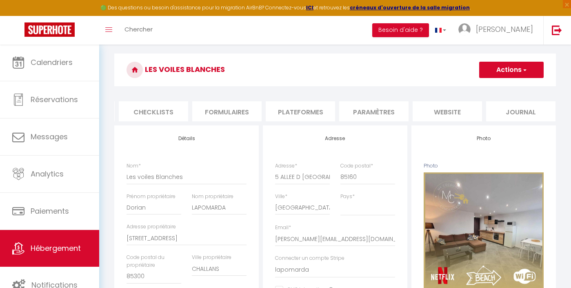
scroll to position [0, 289]
click at [448, 113] on li "website" at bounding box center [447, 111] width 69 height 20
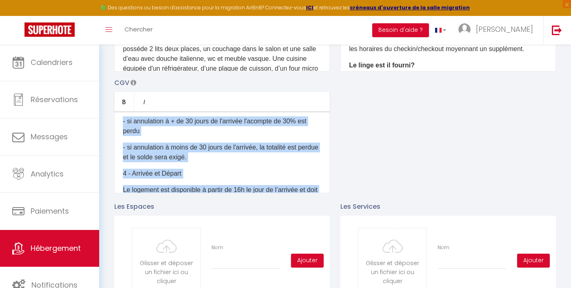
scroll to position [137, 0]
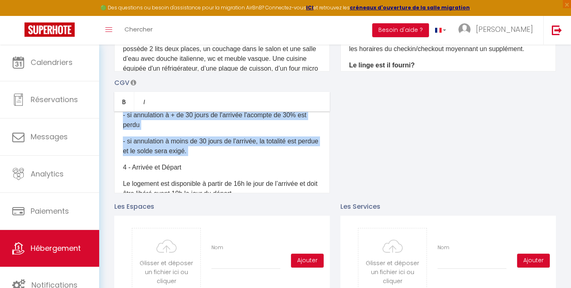
drag, startPoint x: 122, startPoint y: 119, endPoint x: 215, endPoint y: 157, distance: 99.6
click at [215, 157] on div "1 - Objet Les présentes Conditions Générales de Vente (CGV) régissent toutes le…" at bounding box center [222, 152] width 216 height 82
copy div "3 - Annulation Toute annulation doit être notifiée par écrit: - si annulation à…"
click at [51, 251] on span "Hébergement" at bounding box center [56, 248] width 50 height 10
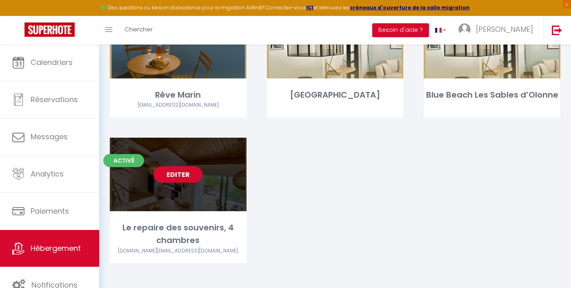
scroll to position [1055, 0]
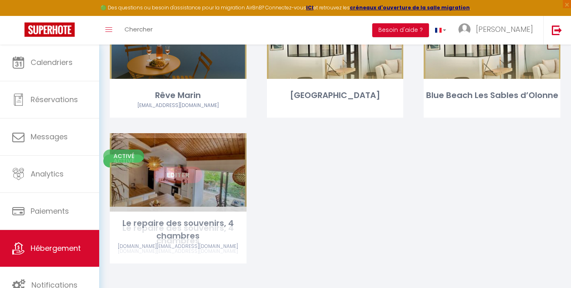
click at [178, 167] on link "Editer" at bounding box center [178, 175] width 49 height 16
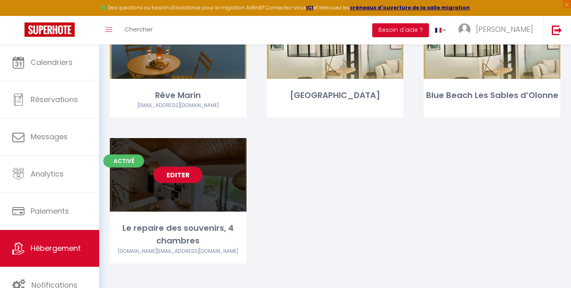
click at [178, 167] on link "Editer" at bounding box center [178, 175] width 49 height 16
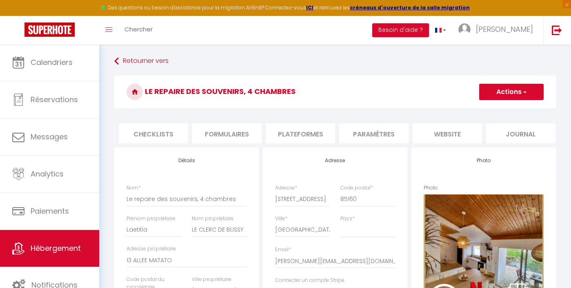
scroll to position [0, 289]
click at [454, 132] on li "website" at bounding box center [447, 133] width 69 height 20
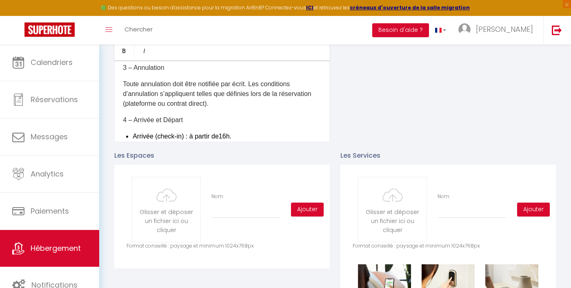
scroll to position [111, 0]
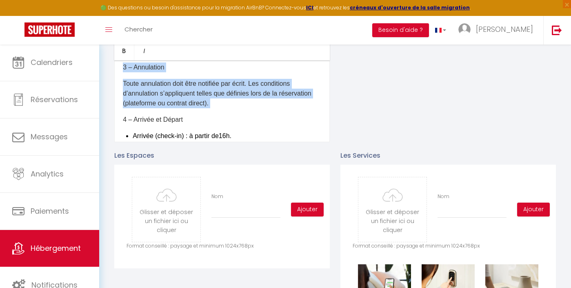
drag, startPoint x: 121, startPoint y: 67, endPoint x: 218, endPoint y: 109, distance: 105.1
click at [218, 109] on div "1 – Objet Les présentes Conditions Générales de Vente (CGV) régissent toutes le…" at bounding box center [222, 101] width 216 height 82
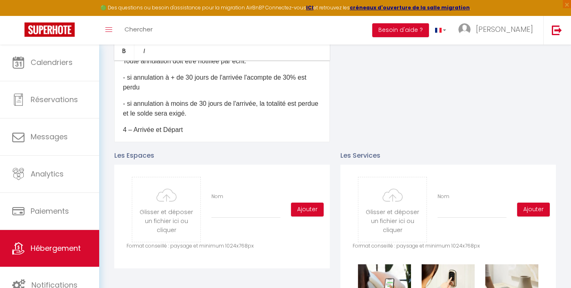
scroll to position [133, 0]
click at [200, 113] on p "- si annulation à moins de 30 jours de l'arrivée, la totalité est perdue et le …" at bounding box center [222, 109] width 198 height 20
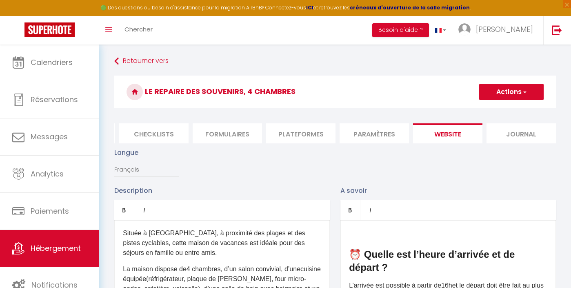
scroll to position [0, 0]
click at [506, 97] on button "Actions" at bounding box center [511, 92] width 65 height 16
click at [501, 111] on input "Enregistrer" at bounding box center [502, 110] width 30 height 8
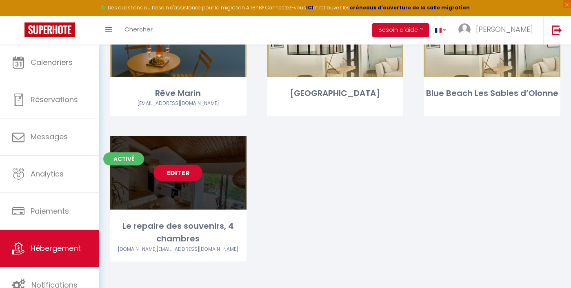
scroll to position [1055, 0]
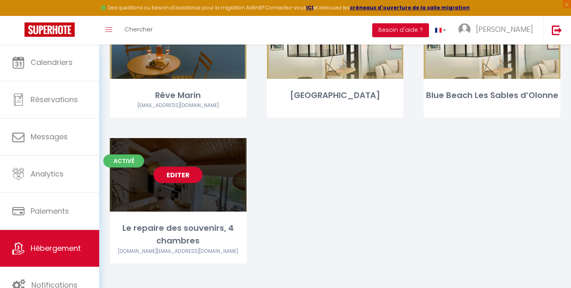
click at [180, 176] on link "Editer" at bounding box center [178, 175] width 49 height 16
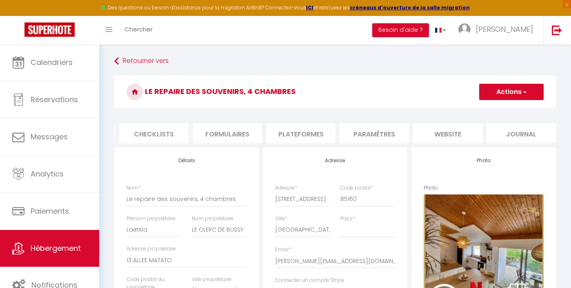
click at [312, 131] on li "Plateformes" at bounding box center [300, 133] width 69 height 20
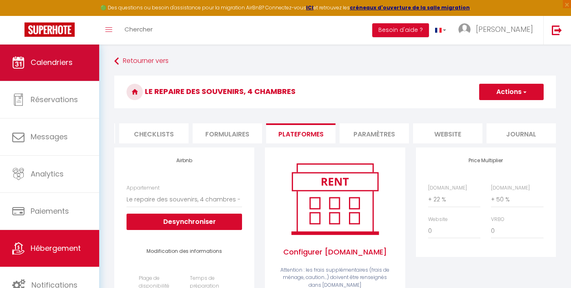
click at [53, 74] on link "Calendriers" at bounding box center [49, 62] width 99 height 37
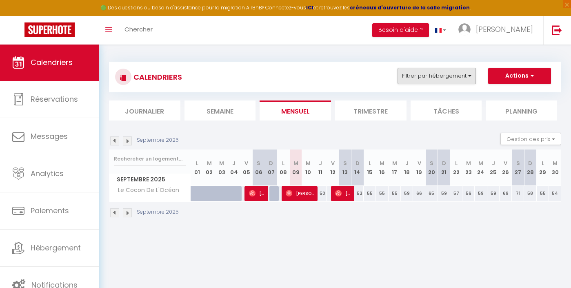
click at [430, 70] on button "Filtrer par hébergement" at bounding box center [437, 76] width 78 height 16
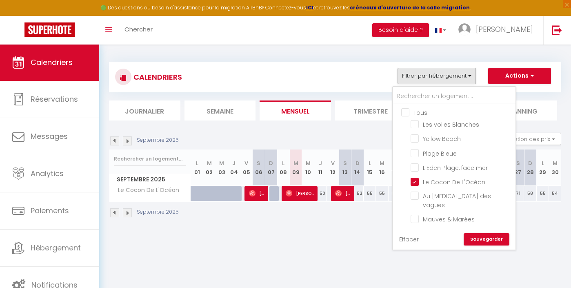
click at [415, 111] on input "Tous" at bounding box center [462, 112] width 122 height 8
click at [485, 235] on link "Sauvegarder" at bounding box center [487, 239] width 46 height 12
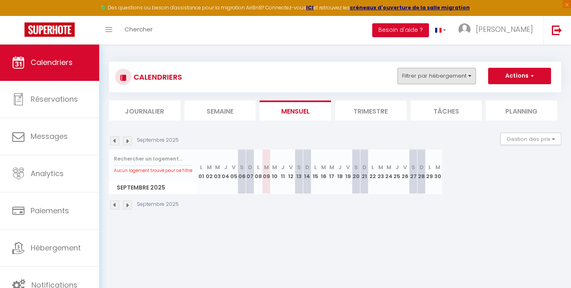
click at [399, 77] on button "Filtrer par hébergement" at bounding box center [437, 76] width 78 height 16
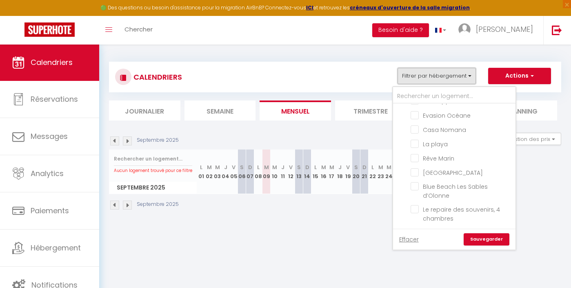
scroll to position [301, 0]
click at [431, 210] on input "Le repaire des souvenirs, 4 chambres" at bounding box center [462, 210] width 102 height 8
click at [478, 242] on link "Sauvegarder" at bounding box center [487, 239] width 46 height 12
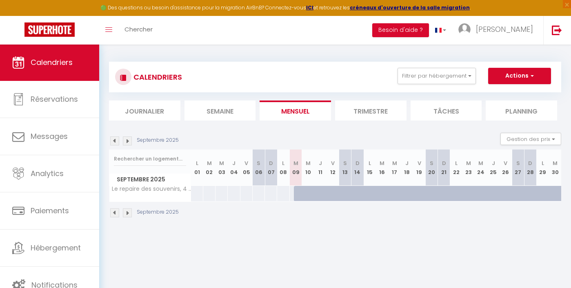
click at [128, 144] on img at bounding box center [127, 140] width 9 height 9
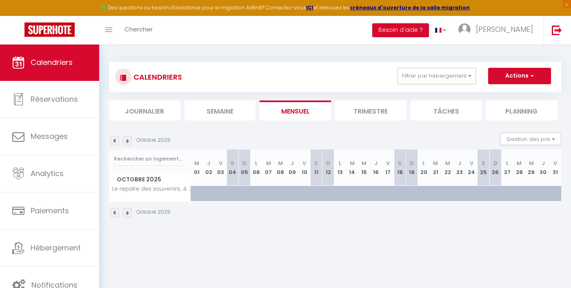
click at [128, 144] on img at bounding box center [127, 140] width 9 height 9
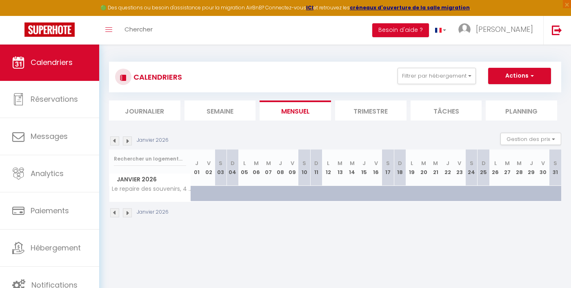
click at [128, 144] on img at bounding box center [127, 140] width 9 height 9
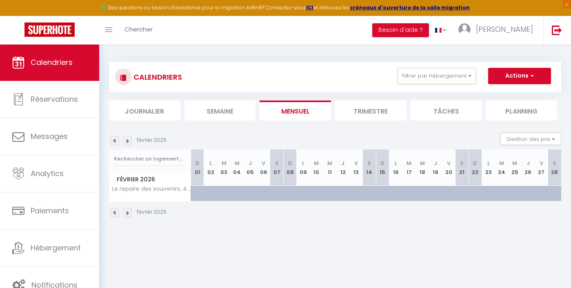
click at [128, 144] on img at bounding box center [127, 140] width 9 height 9
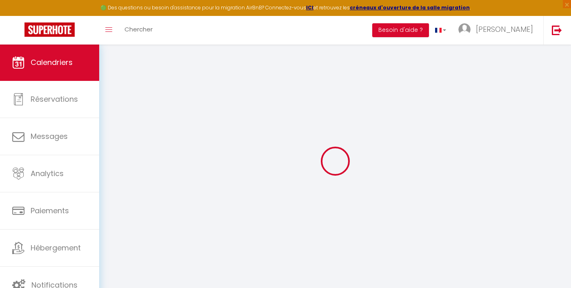
click at [128, 144] on div at bounding box center [335, 161] width 452 height 214
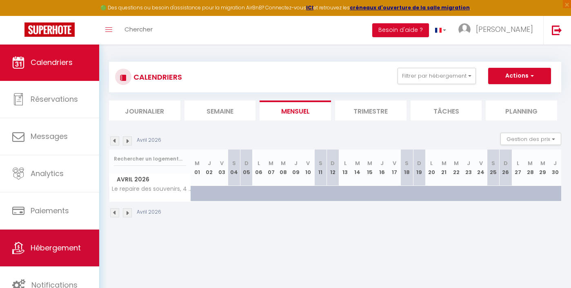
click at [66, 230] on link "Hébergement" at bounding box center [49, 247] width 99 height 37
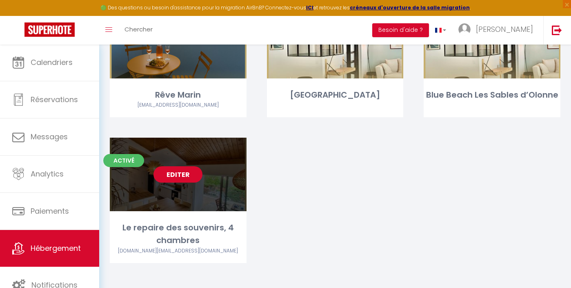
scroll to position [1055, 0]
click at [186, 170] on link "Editer" at bounding box center [178, 175] width 49 height 16
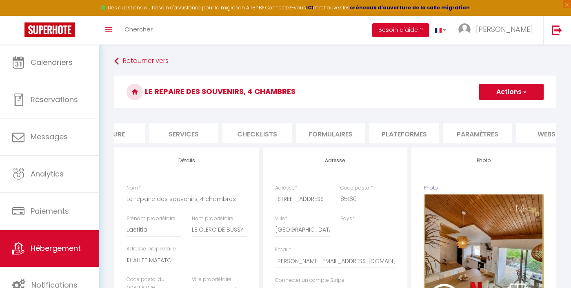
scroll to position [0, 193]
click at [390, 133] on li "Plateformes" at bounding box center [397, 133] width 69 height 20
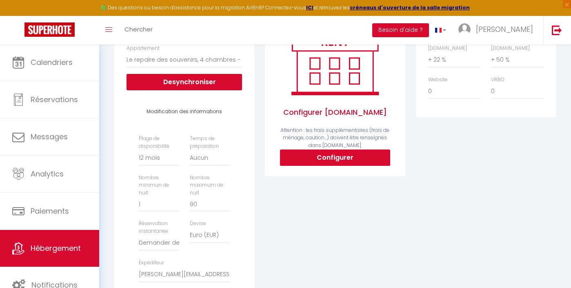
scroll to position [148, 0]
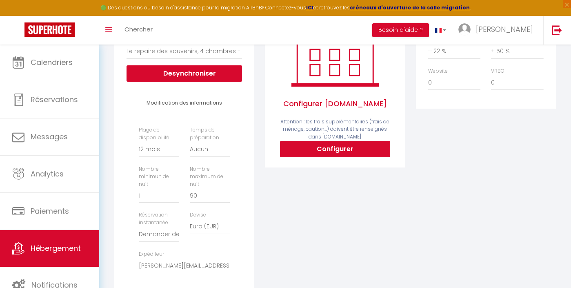
click at [334, 157] on div "Configurer Booking.com Attention : les frais supplémentaires (frais de ménage, …" at bounding box center [335, 83] width 140 height 168
click at [334, 145] on button "Configurer" at bounding box center [335, 149] width 110 height 16
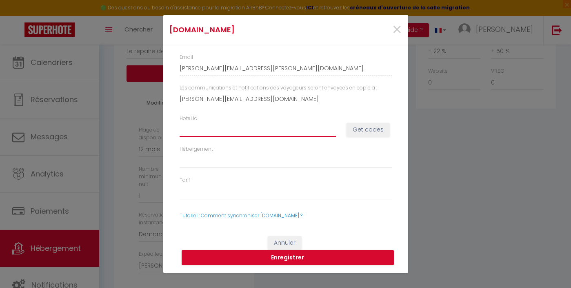
click at [224, 136] on input "Hotel id" at bounding box center [258, 129] width 156 height 15
click at [375, 126] on button "Get codes" at bounding box center [368, 130] width 43 height 14
click at [192, 130] on input "1491139" at bounding box center [258, 129] width 156 height 15
click at [361, 129] on button "Get codes" at bounding box center [368, 130] width 43 height 14
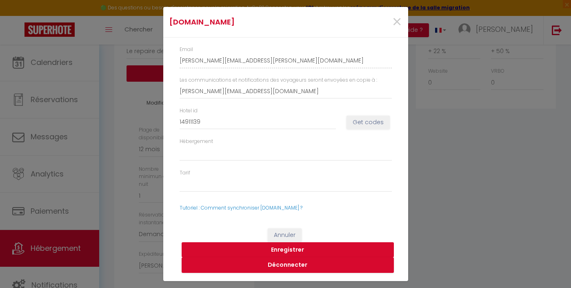
click at [292, 247] on button "Enregistrer" at bounding box center [288, 250] width 212 height 16
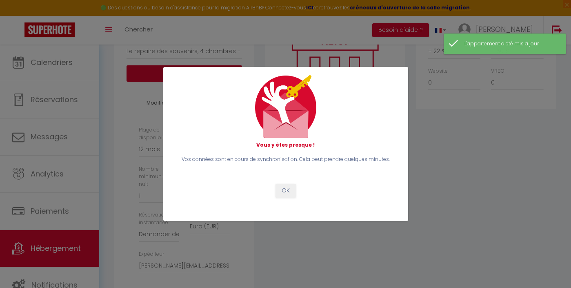
click at [287, 191] on button "OK" at bounding box center [286, 191] width 20 height 14
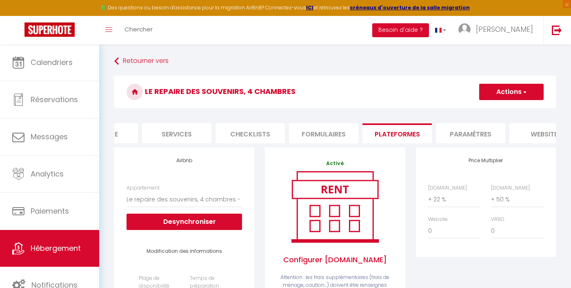
scroll to position [0, 0]
click at [506, 98] on button "Actions" at bounding box center [511, 92] width 65 height 16
click at [497, 108] on link "Enregistrer" at bounding box center [511, 110] width 65 height 11
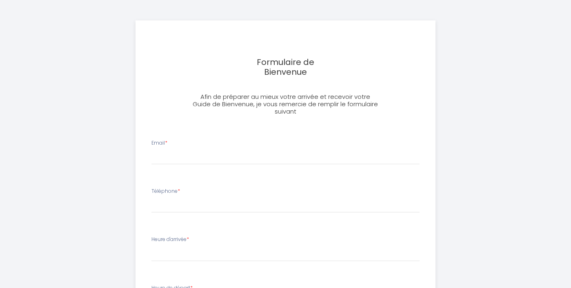
select select
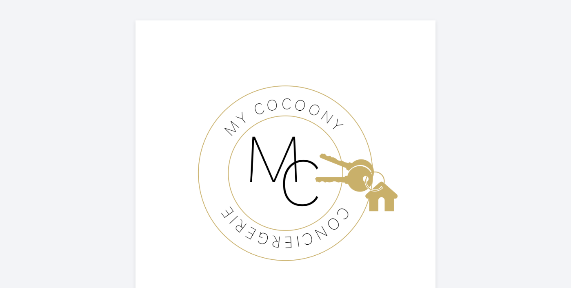
select select
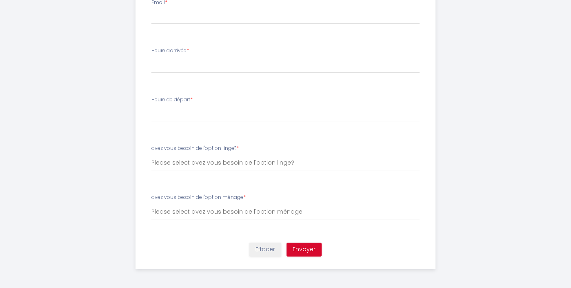
scroll to position [389, 0]
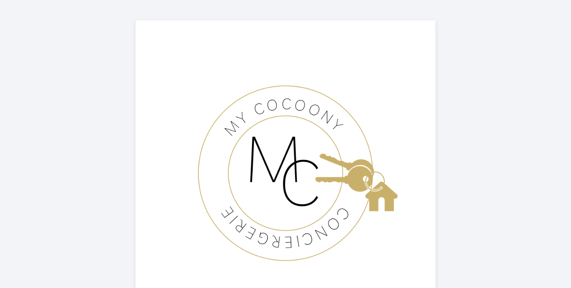
select select
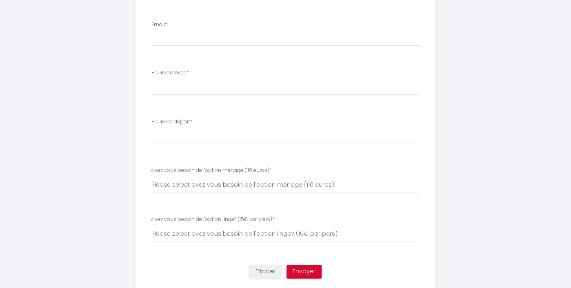
scroll to position [320, 0]
